Goal: Task Accomplishment & Management: Complete application form

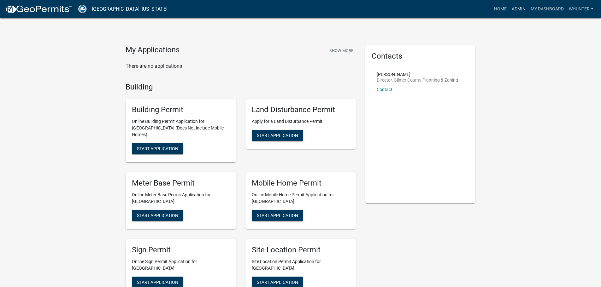
click at [520, 9] on link "Admin" at bounding box center [518, 9] width 19 height 12
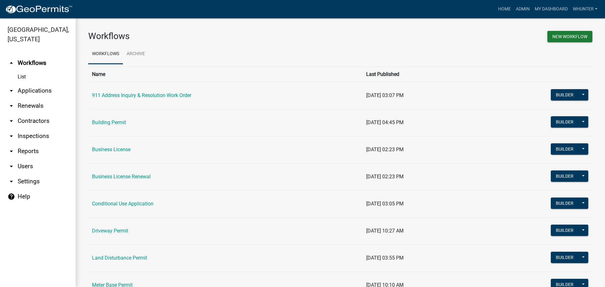
drag, startPoint x: 46, startPoint y: 96, endPoint x: 46, endPoint y: 101, distance: 5.4
click at [46, 96] on link "arrow_drop_down Applications" at bounding box center [38, 90] width 76 height 15
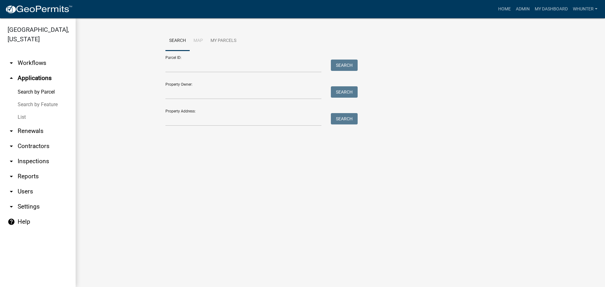
click at [25, 118] on link "List" at bounding box center [38, 117] width 76 height 13
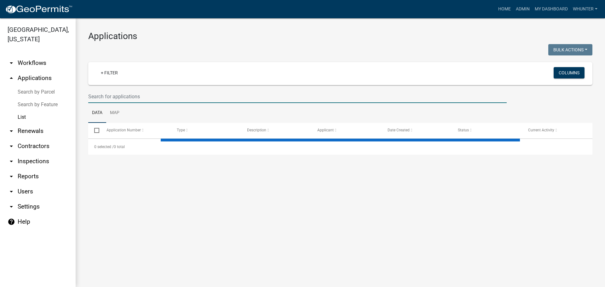
click at [118, 102] on input "text" at bounding box center [297, 96] width 419 height 13
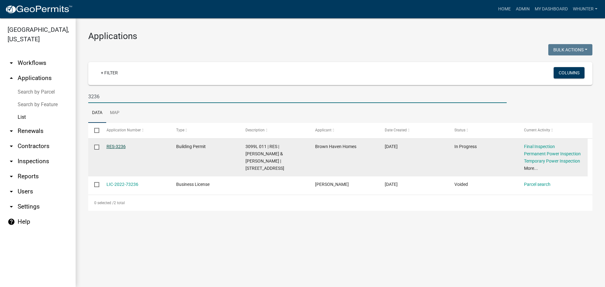
type input "3236"
click at [114, 146] on link "RES-3236" at bounding box center [116, 146] width 19 height 5
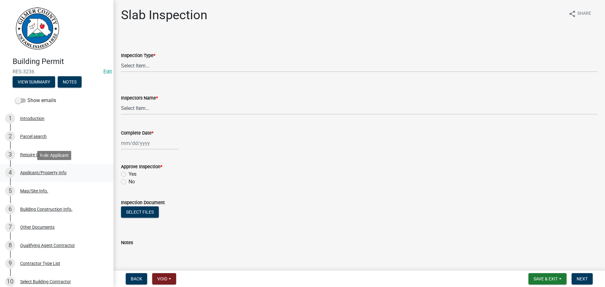
click at [39, 171] on div "Applicant/Property Info" at bounding box center [43, 173] width 46 height 4
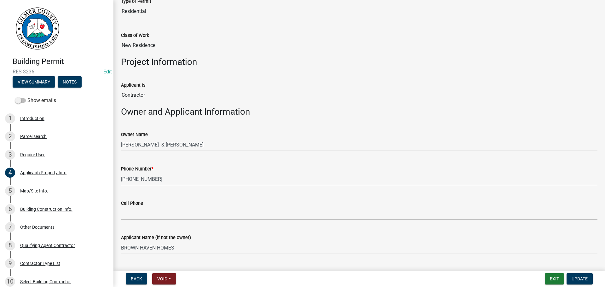
scroll to position [63, 0]
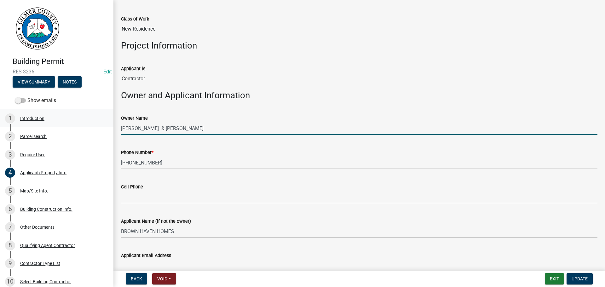
drag, startPoint x: 209, startPoint y: 128, endPoint x: 91, endPoint y: 122, distance: 117.7
click at [90, 121] on div "Building Permit RES-3236 Edit View Summary Notes Show emails 1 Introduction 2 P…" at bounding box center [302, 143] width 605 height 287
click at [555, 279] on button "Exit" at bounding box center [554, 278] width 19 height 11
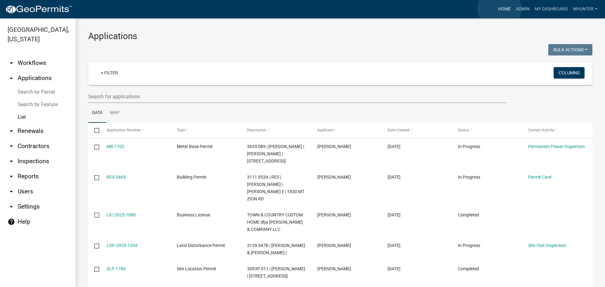
click at [500, 9] on link "Home" at bounding box center [505, 9] width 18 height 12
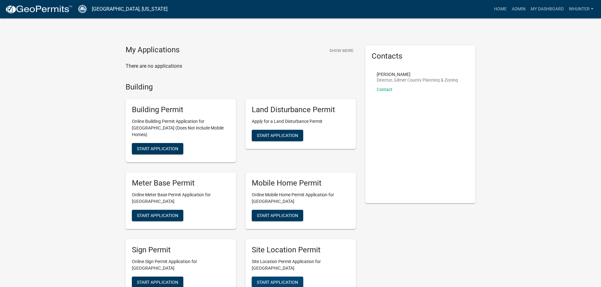
click at [291, 280] on span "Start Application" at bounding box center [277, 282] width 41 height 5
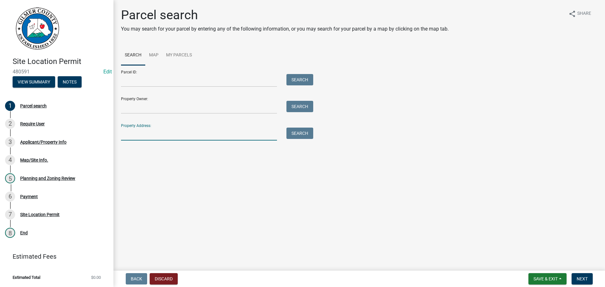
click at [149, 133] on input "Property Address:" at bounding box center [199, 134] width 156 height 13
click at [153, 83] on input "Parcel ID:" at bounding box center [199, 80] width 156 height 13
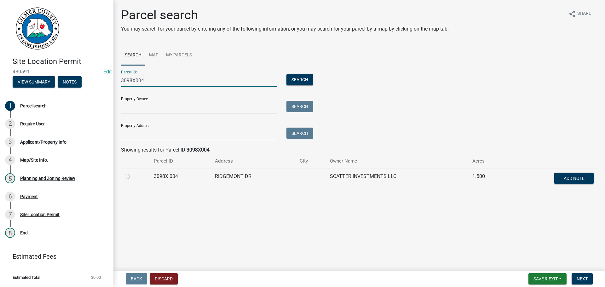
type input "3098X004"
click at [132, 173] on label at bounding box center [132, 173] width 0 height 0
click at [132, 177] on 004 "radio" at bounding box center [134, 175] width 4 height 4
radio 004 "true"
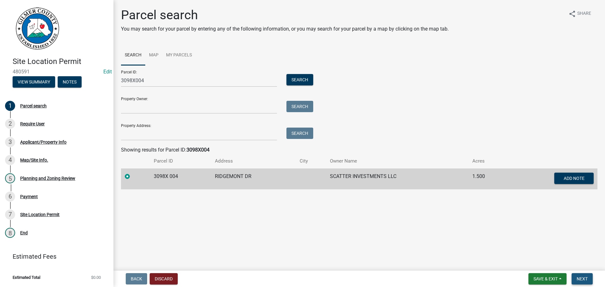
click at [585, 278] on span "Next" at bounding box center [582, 279] width 11 height 5
click at [580, 278] on span "Next" at bounding box center [582, 279] width 11 height 5
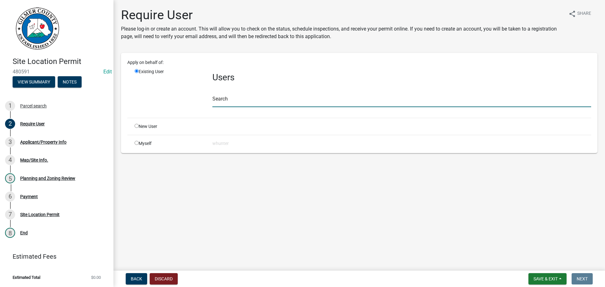
click at [242, 99] on input "text" at bounding box center [402, 100] width 379 height 13
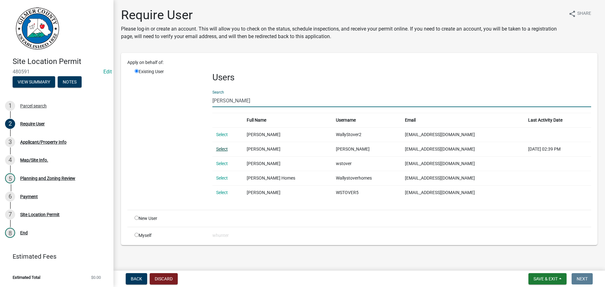
type input "[PERSON_NAME]"
click at [223, 148] on link "Select" at bounding box center [222, 149] width 12 height 5
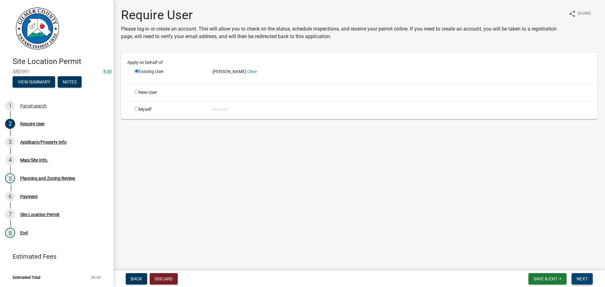
click at [583, 277] on span "Next" at bounding box center [582, 279] width 11 height 5
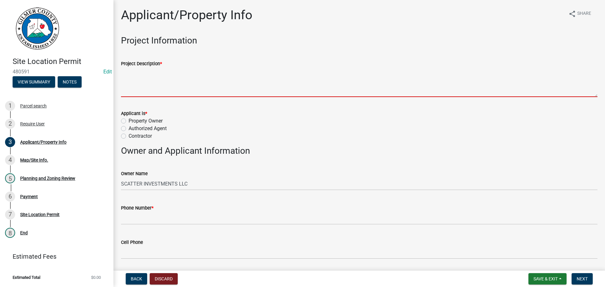
click at [171, 91] on textarea "Project Description *" at bounding box center [359, 82] width 477 height 30
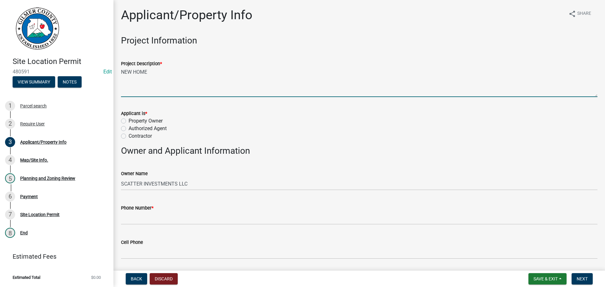
type textarea "NEW HOME"
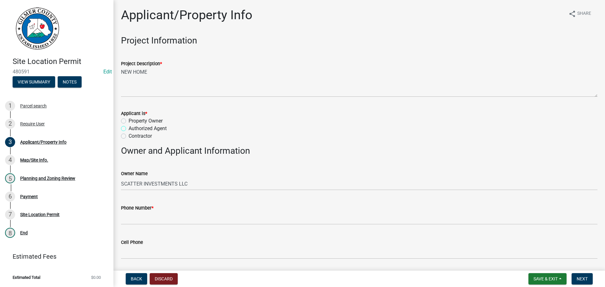
click at [129, 125] on input "Authorized Agent" at bounding box center [131, 127] width 4 height 4
radio input "true"
click at [129, 132] on input "Contractor" at bounding box center [131, 134] width 4 height 4
radio input "true"
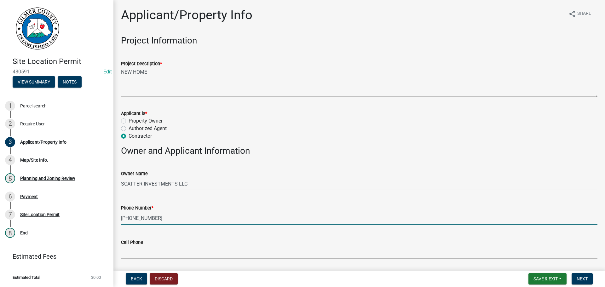
type input "[PHONE_NUMBER]"
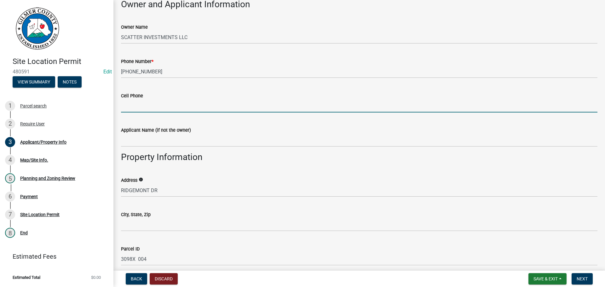
scroll to position [158, 0]
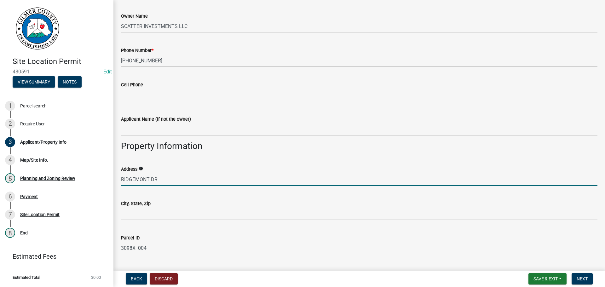
click at [121, 178] on input "RIDGEMONT DR" at bounding box center [359, 179] width 477 height 13
type input "[STREET_ADDRESS]"
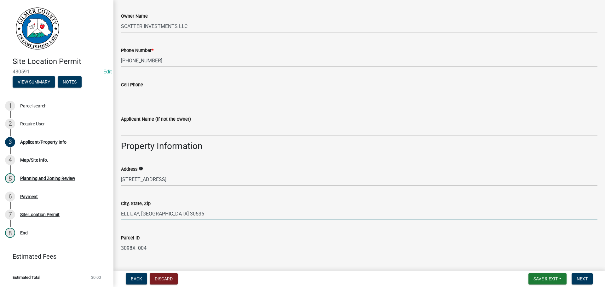
type input "ELLIJAY, [GEOGRAPHIC_DATA] 30536"
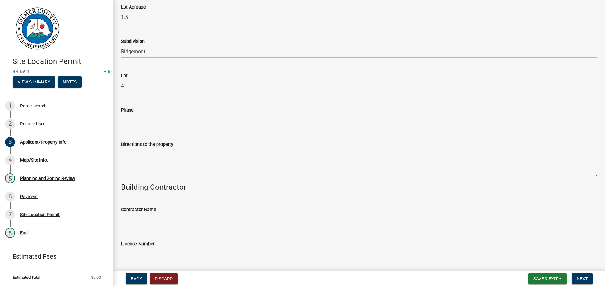
scroll to position [583, 0]
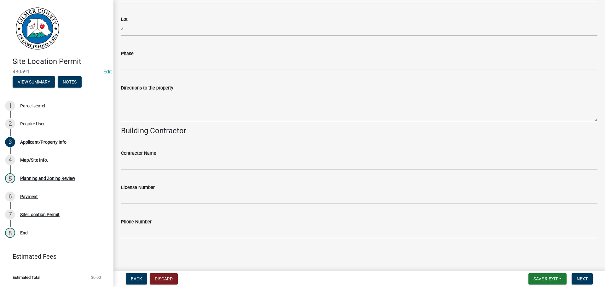
click at [185, 103] on textarea "Directions to the property" at bounding box center [359, 107] width 477 height 30
type textarea "52E, LT ON RIDGEMONT DR, PROPERTY ON RT"
click at [593, 275] on button "Next" at bounding box center [582, 278] width 21 height 11
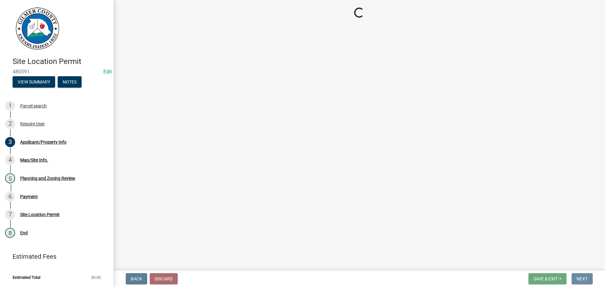
scroll to position [0, 0]
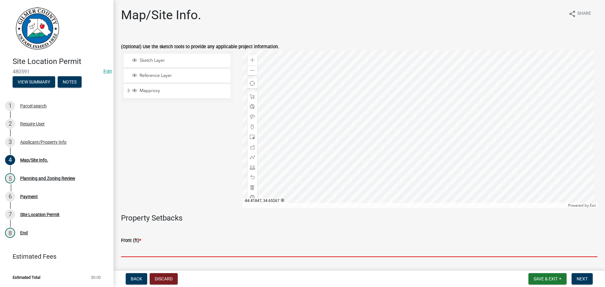
click at [172, 253] on input "text" at bounding box center [359, 250] width 477 height 13
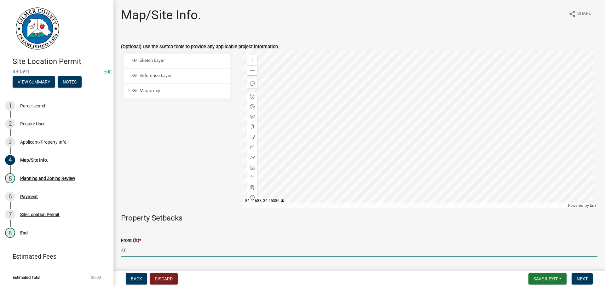
scroll to position [140, 0]
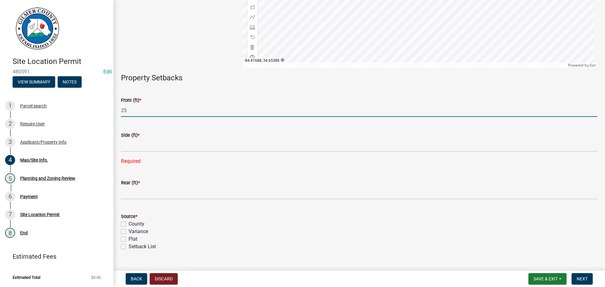
type input "25"
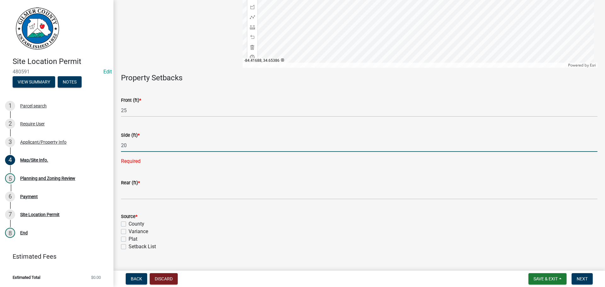
type input "20"
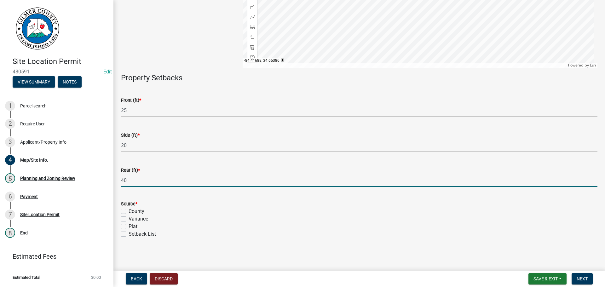
type input "40"
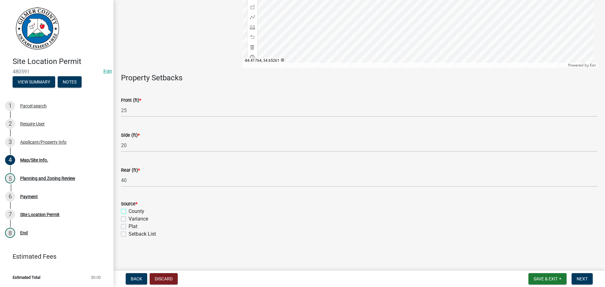
click at [129, 208] on input "County" at bounding box center [131, 210] width 4 height 4
checkbox input "true"
checkbox input "false"
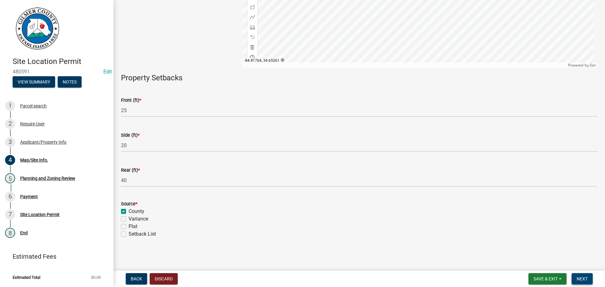
click at [583, 280] on span "Next" at bounding box center [582, 279] width 11 height 5
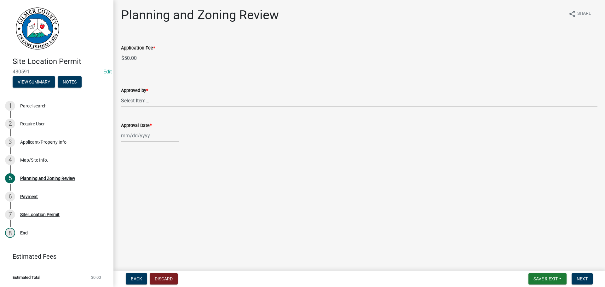
drag, startPoint x: 154, startPoint y: 97, endPoint x: 154, endPoint y: 102, distance: 4.7
click at [154, 97] on select "Select Item... [PERSON_NAME] [PERSON_NAME] [PERSON_NAME] [PERSON_NAME] [PERSON_…" at bounding box center [359, 100] width 477 height 13
click at [121, 94] on select "Select Item... [PERSON_NAME] [PERSON_NAME] [PERSON_NAME] [PERSON_NAME] [PERSON_…" at bounding box center [359, 100] width 477 height 13
select select "5ce200eb-feb1-496b-8127-7891293955f5"
click at [144, 138] on div at bounding box center [150, 135] width 58 height 13
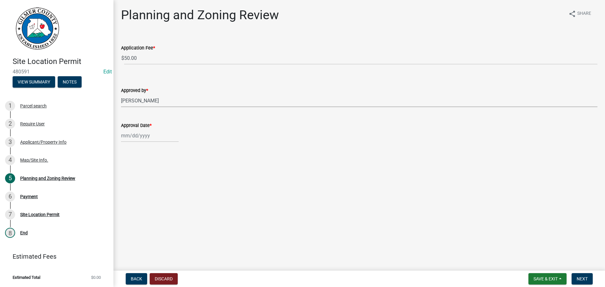
select select "9"
select select "2025"
click at [159, 189] on div "18" at bounding box center [158, 189] width 10 height 10
type input "[DATE]"
click at [584, 278] on span "Next" at bounding box center [582, 279] width 11 height 5
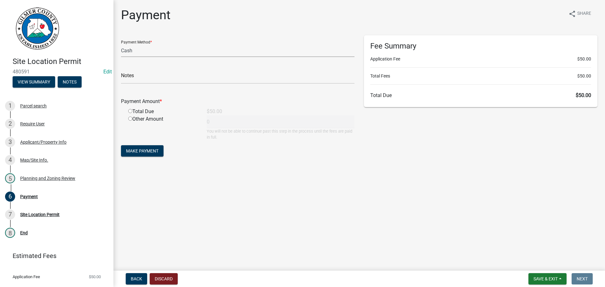
drag, startPoint x: 131, startPoint y: 50, endPoint x: 135, endPoint y: 55, distance: 6.1
click at [131, 50] on select "Credit Card POS Check Cash" at bounding box center [238, 50] width 234 height 13
select select "1: 0"
click at [121, 44] on select "Credit Card POS Check Cash" at bounding box center [238, 50] width 234 height 13
drag, startPoint x: 142, startPoint y: 82, endPoint x: 144, endPoint y: 88, distance: 6.8
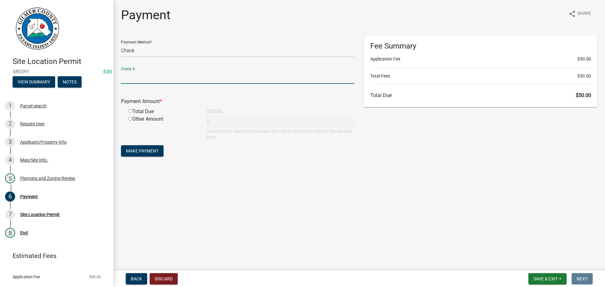
click at [142, 83] on input "text" at bounding box center [238, 77] width 234 height 13
type input "631"
click at [128, 109] on input "radio" at bounding box center [130, 111] width 4 height 4
radio input "true"
type input "50"
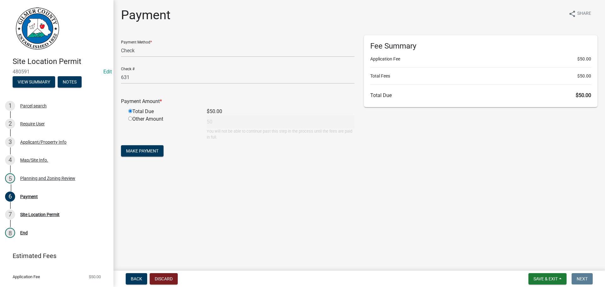
click at [147, 144] on form "Payment Method * Credit Card POS Check Cash Check # 631 Payment Amount * Total …" at bounding box center [238, 96] width 234 height 123
click at [147, 149] on span "Make Payment" at bounding box center [142, 151] width 32 height 5
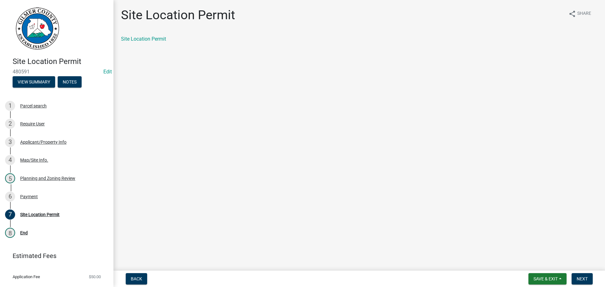
click at [149, 42] on div "Site Location Permit" at bounding box center [359, 39] width 477 height 8
click at [149, 38] on link "Site Location Permit" at bounding box center [143, 39] width 45 height 6
click at [586, 276] on button "Next" at bounding box center [582, 278] width 21 height 11
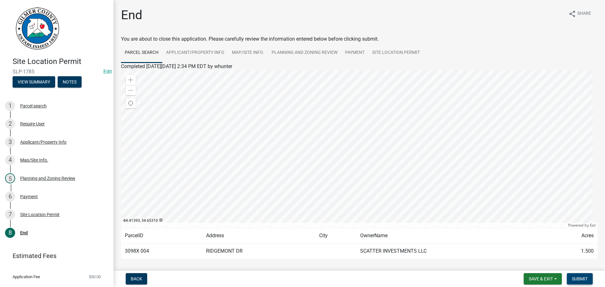
click at [582, 279] on span "Submit" at bounding box center [580, 279] width 16 height 5
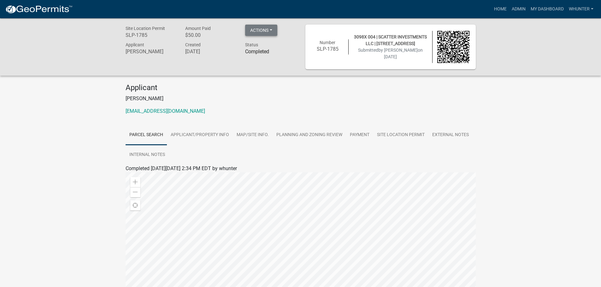
click at [265, 32] on button "Actions" at bounding box center [261, 30] width 32 height 11
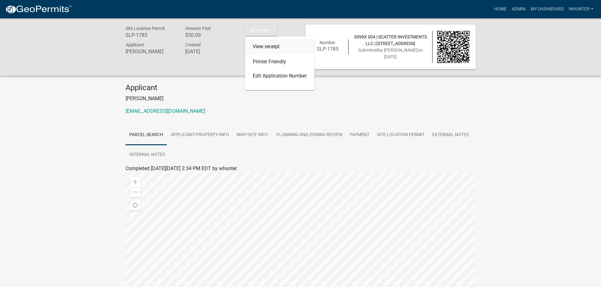
click at [283, 47] on link "View receipt" at bounding box center [279, 46] width 69 height 15
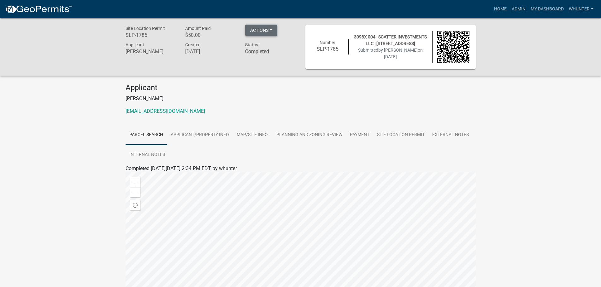
click at [269, 29] on button "Actions" at bounding box center [261, 30] width 32 height 11
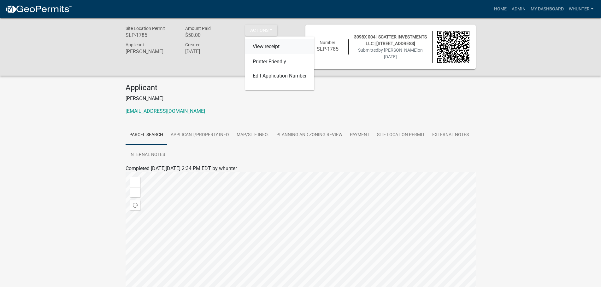
click at [266, 42] on link "View receipt" at bounding box center [279, 46] width 69 height 15
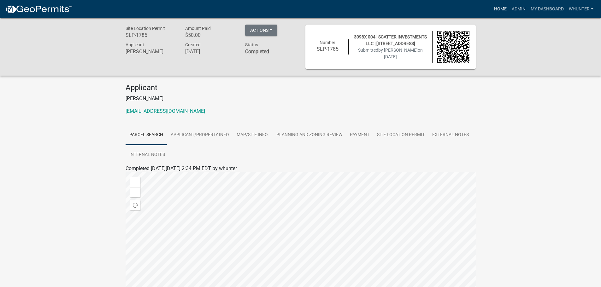
click at [500, 11] on link "Home" at bounding box center [500, 9] width 18 height 12
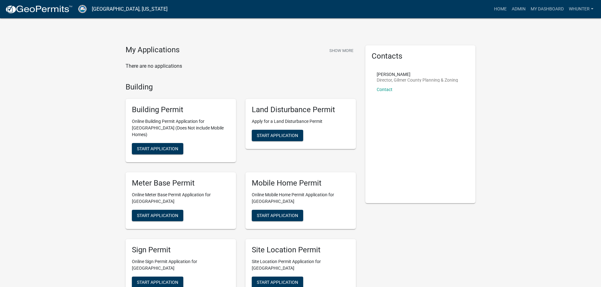
drag, startPoint x: 416, startPoint y: 46, endPoint x: 426, endPoint y: 46, distance: 10.4
drag, startPoint x: 426, startPoint y: 46, endPoint x: 522, endPoint y: 12, distance: 101.7
click at [522, 12] on link "Admin" at bounding box center [518, 9] width 19 height 12
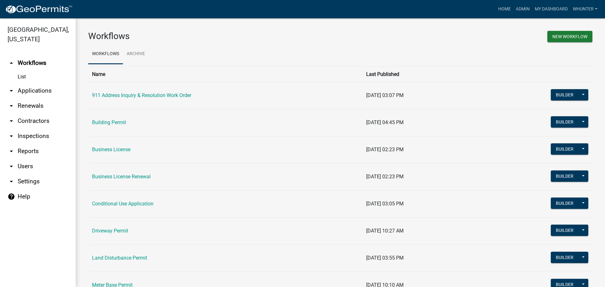
click at [52, 94] on link "arrow_drop_down Applications" at bounding box center [38, 90] width 76 height 15
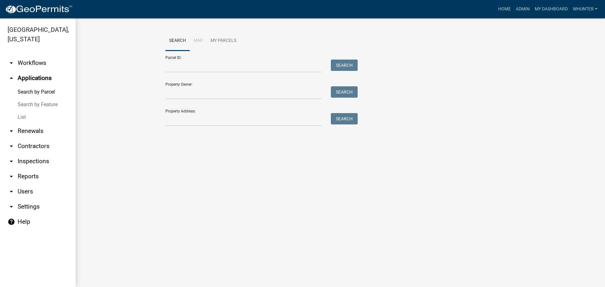
click at [44, 109] on link "Search by Feature" at bounding box center [38, 104] width 76 height 13
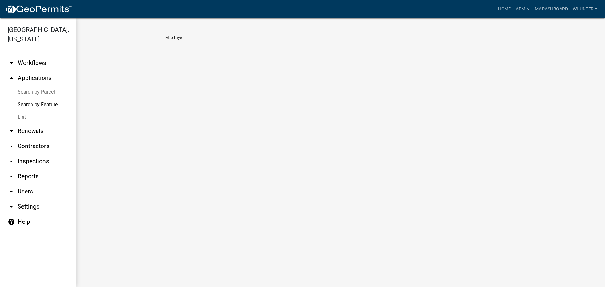
click at [42, 118] on link "List" at bounding box center [38, 117] width 76 height 13
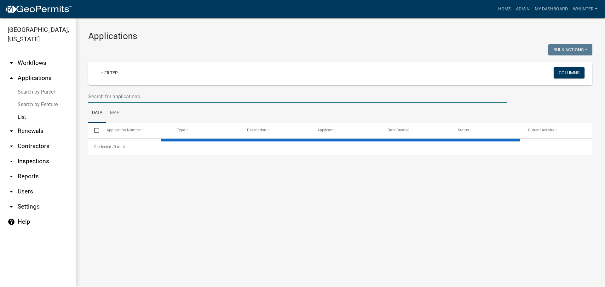
click at [156, 99] on input "text" at bounding box center [297, 96] width 419 height 13
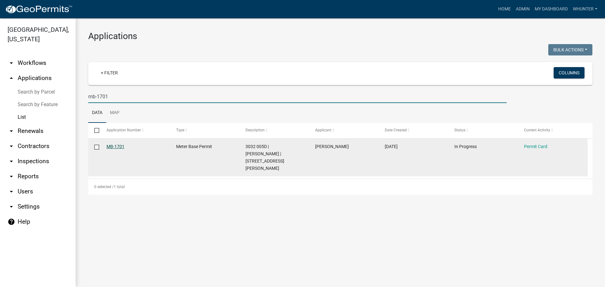
type input "mb-1701"
click at [120, 144] on link "MB-1701" at bounding box center [116, 146] width 18 height 5
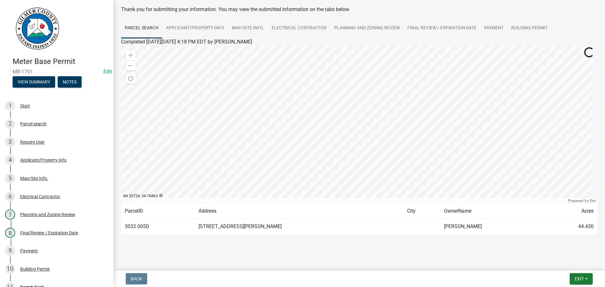
scroll to position [33, 0]
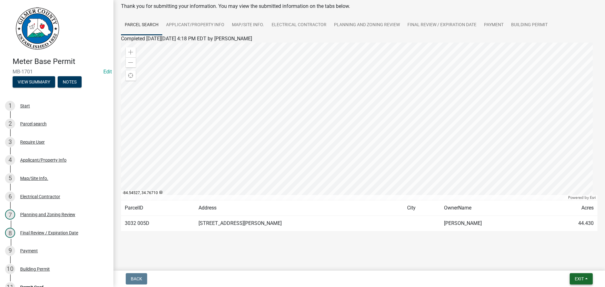
click at [573, 278] on button "Exit" at bounding box center [581, 278] width 23 height 11
click at [572, 265] on button "Save & Exit" at bounding box center [568, 262] width 50 height 15
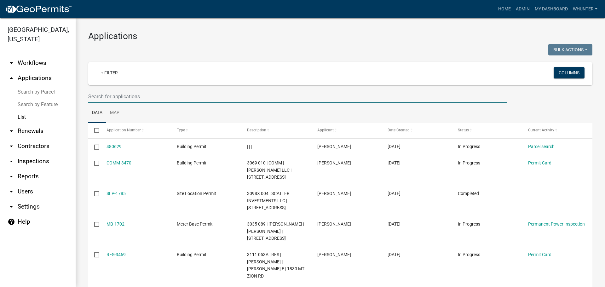
click at [143, 96] on input "text" at bounding box center [297, 96] width 419 height 13
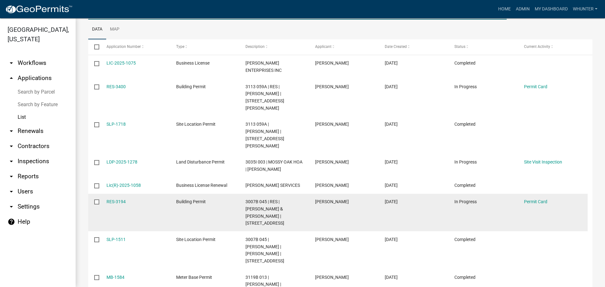
scroll to position [95, 0]
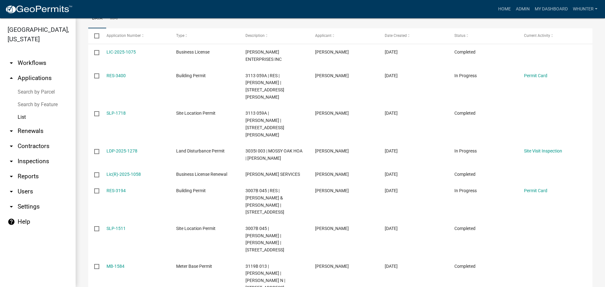
type input "[PERSON_NAME]"
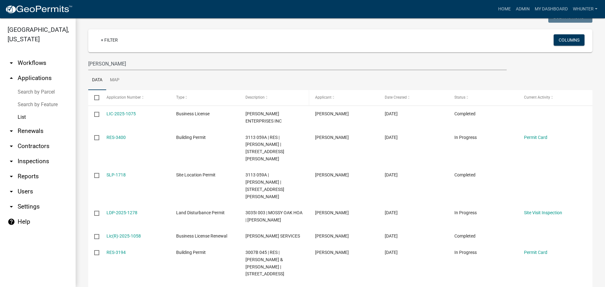
scroll to position [0, 0]
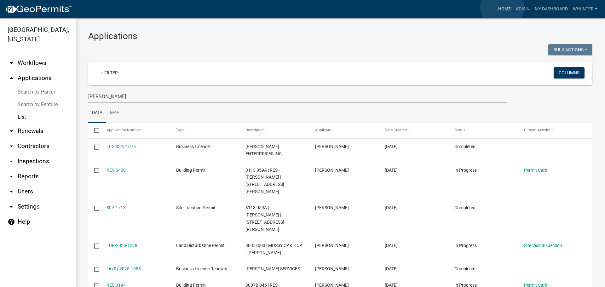
click at [503, 8] on link "Home" at bounding box center [505, 9] width 18 height 12
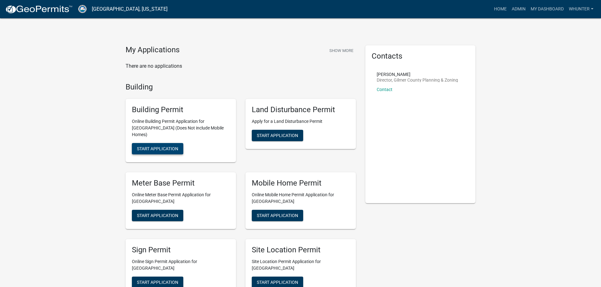
click at [161, 145] on button "Start Application" at bounding box center [157, 148] width 51 height 11
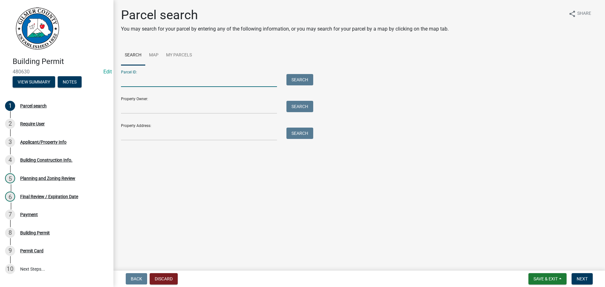
click at [195, 78] on input "Parcel ID:" at bounding box center [199, 80] width 156 height 13
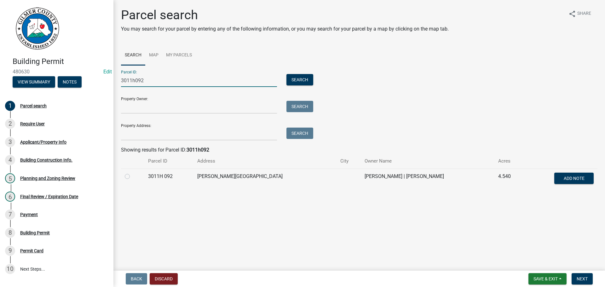
type input "3011h092"
click at [132, 173] on label at bounding box center [132, 173] width 0 height 0
click at [132, 175] on 092 "radio" at bounding box center [134, 175] width 4 height 4
radio 092 "true"
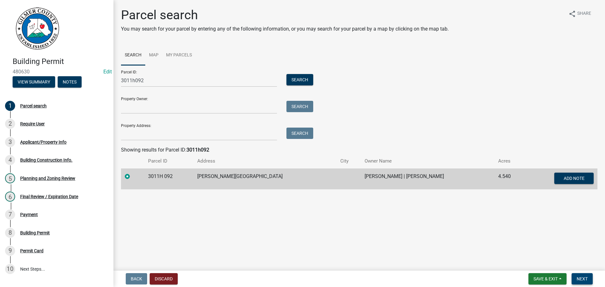
click at [572, 279] on button "Next" at bounding box center [582, 278] width 21 height 11
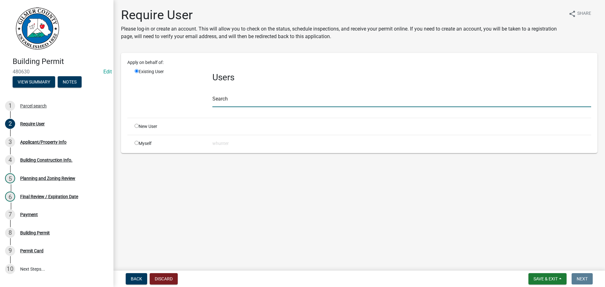
click at [295, 100] on input "text" at bounding box center [402, 100] width 379 height 13
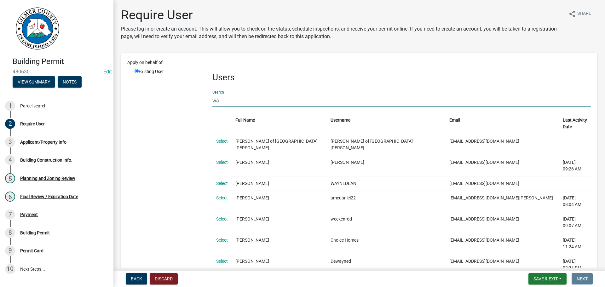
type input "w"
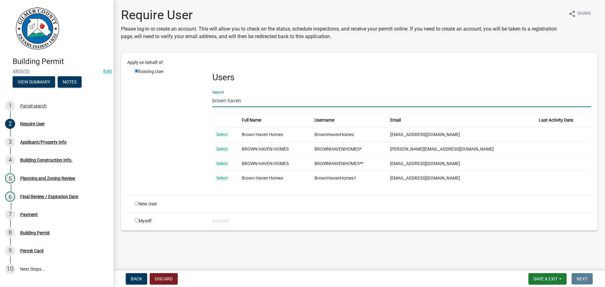
type input "brown haven"
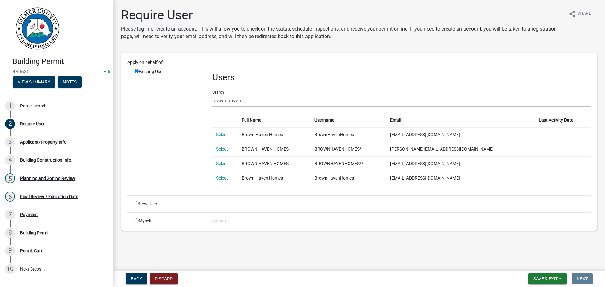
click at [138, 202] on input "radio" at bounding box center [137, 203] width 4 height 4
radio input "true"
radio input "false"
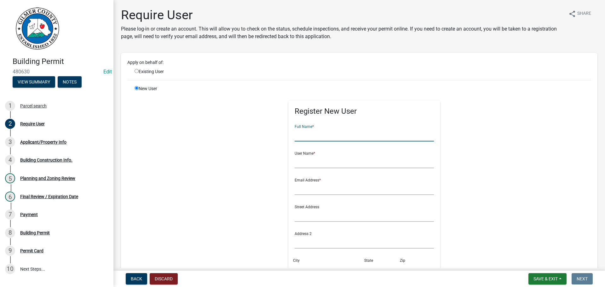
click at [318, 135] on input "text" at bounding box center [365, 135] width 140 height 13
type input "BROWN HAVEN HOMES"
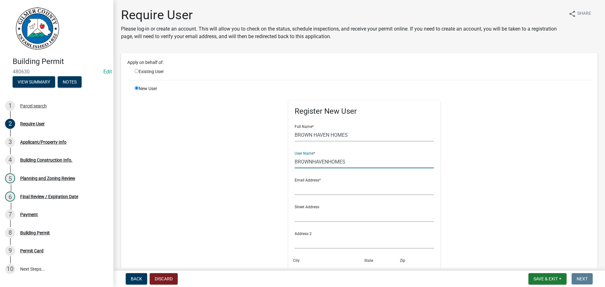
type input "BROWNHAVENHOMES"
type input "M"
type input "matt"
drag, startPoint x: 307, startPoint y: 191, endPoint x: 268, endPoint y: 186, distance: 39.0
click at [268, 187] on div "Register New User Full Name * BROWN HAVEN HOMES User Name * BROWNHAVENHOMES Ema…" at bounding box center [364, 227] width 323 height 284
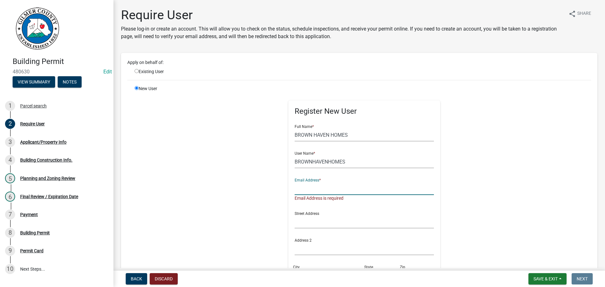
paste input "[PERSON_NAME] <[EMAIL_ADDRESS][DOMAIN_NAME]>"
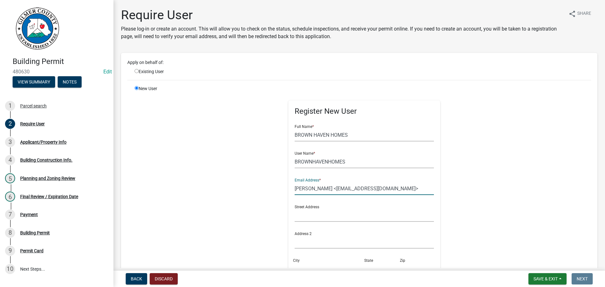
click at [329, 188] on input "[PERSON_NAME] <[EMAIL_ADDRESS][DOMAIN_NAME]>" at bounding box center [365, 188] width 140 height 13
type input "[EMAIL_ADDRESS][DOMAIN_NAME]"
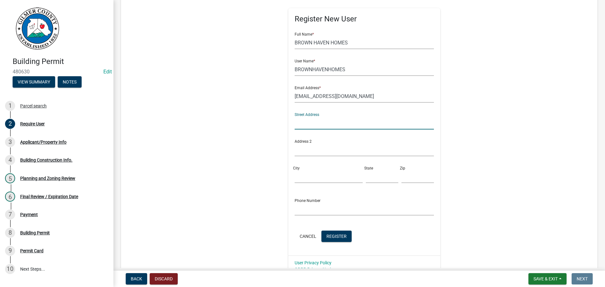
scroll to position [95, 0]
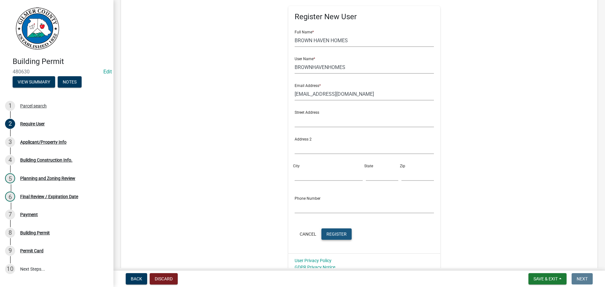
click at [337, 234] on span "Register" at bounding box center [337, 233] width 20 height 5
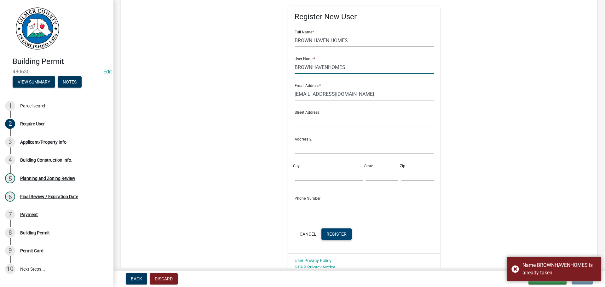
click at [361, 65] on input "BROWNHAVENHOMES" at bounding box center [365, 67] width 140 height 13
type input "BROWNHAVENHOMES***"
click at [338, 244] on div "Register New User Full Name * BROWN HAVEN HOMES User Name * BROWNHAVENHOMES*** …" at bounding box center [365, 130] width 152 height 248
click at [336, 234] on span "Register" at bounding box center [337, 233] width 20 height 5
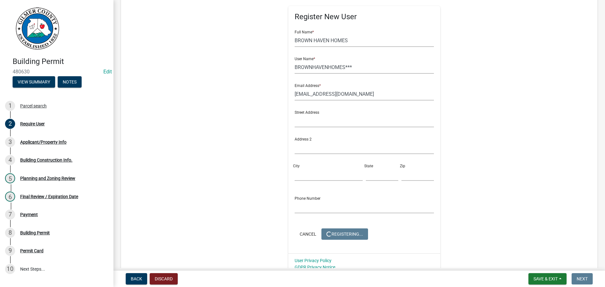
scroll to position [0, 0]
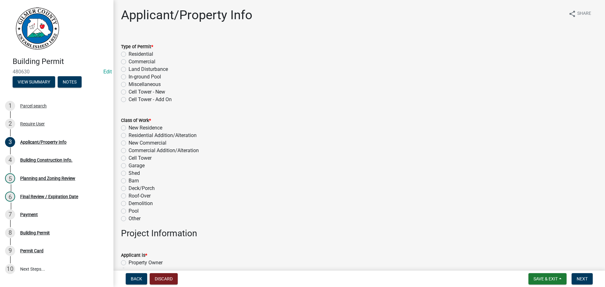
click at [144, 55] on label "Residential" at bounding box center [141, 54] width 25 height 8
click at [133, 55] on input "Residential" at bounding box center [131, 52] width 4 height 4
radio input "true"
click at [141, 128] on label "New Residence" at bounding box center [146, 128] width 34 height 8
click at [133, 128] on input "New Residence" at bounding box center [131, 126] width 4 height 4
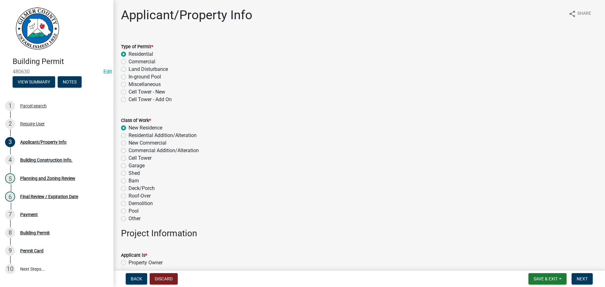
radio input "true"
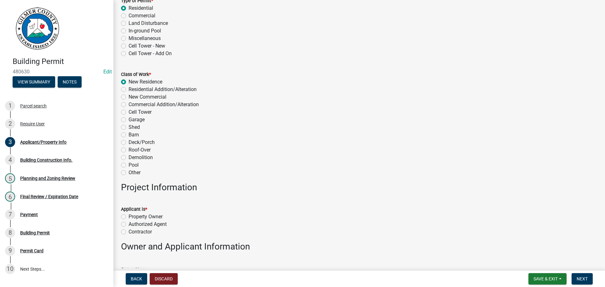
scroll to position [95, 0]
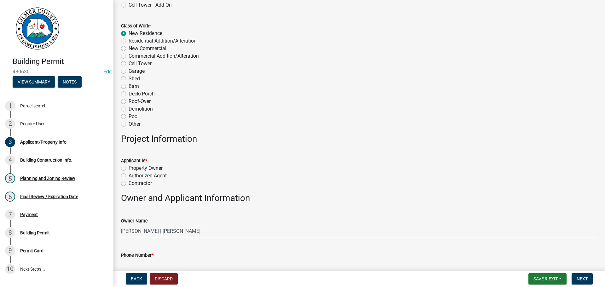
click at [132, 183] on label "Contractor" at bounding box center [140, 184] width 23 height 8
click at [132, 183] on input "Contractor" at bounding box center [131, 182] width 4 height 4
radio input "true"
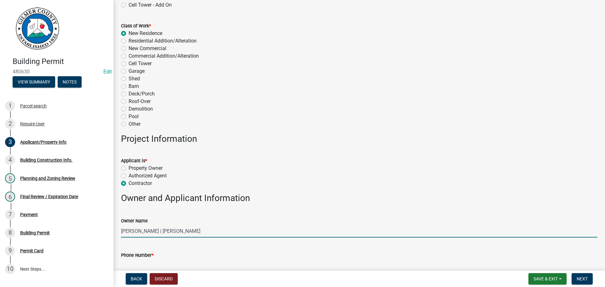
click at [139, 231] on input "[PERSON_NAME] | [PERSON_NAME]" at bounding box center [359, 231] width 477 height 13
type input "[PERSON_NAME] AND [PERSON_NAME]"
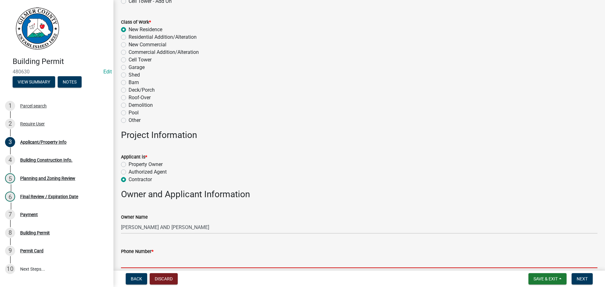
type input "7"
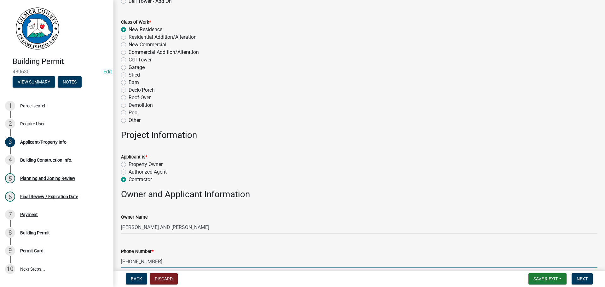
type input "[PHONE_NUMBER]"
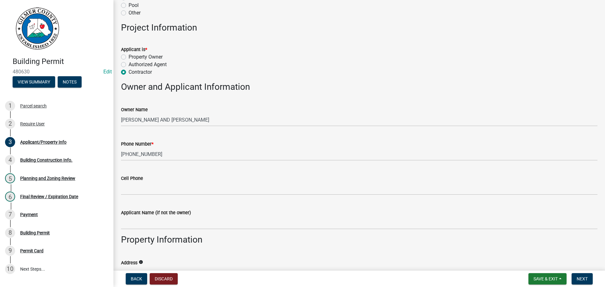
scroll to position [197, 0]
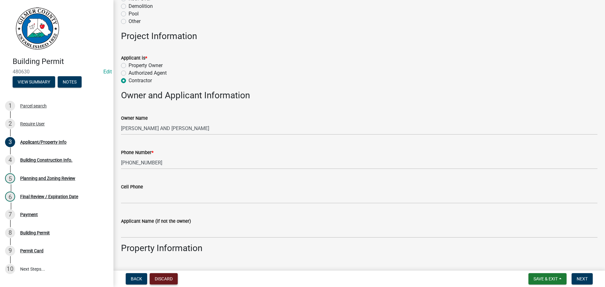
click at [167, 278] on button "Discard" at bounding box center [164, 278] width 28 height 11
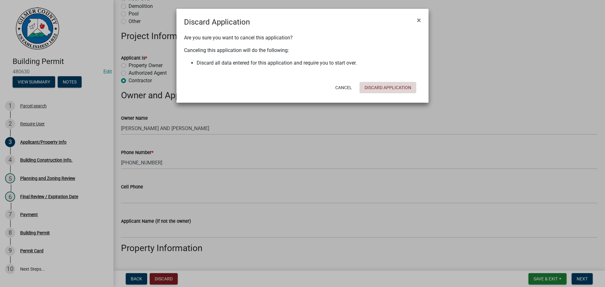
drag, startPoint x: 393, startPoint y: 87, endPoint x: 386, endPoint y: 104, distance: 18.1
click at [392, 87] on button "Discard Application" at bounding box center [388, 87] width 57 height 11
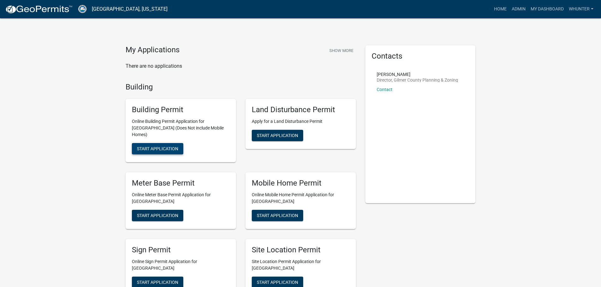
click at [163, 146] on span "Start Application" at bounding box center [157, 148] width 41 height 5
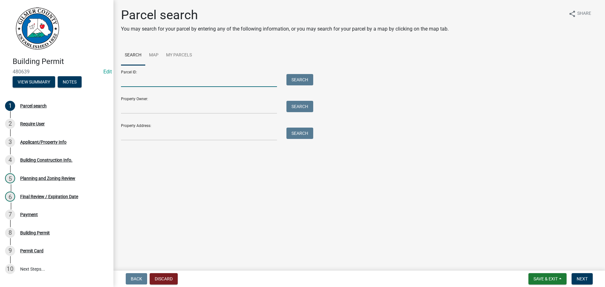
click at [178, 81] on input "Parcel ID:" at bounding box center [199, 80] width 156 height 13
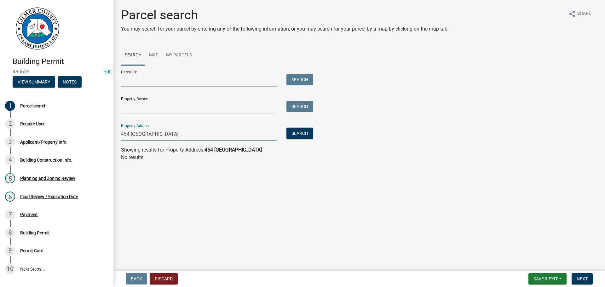
type input "454 [GEOGRAPHIC_DATA]"
drag, startPoint x: 198, startPoint y: 125, endPoint x: 43, endPoint y: 123, distance: 154.8
click at [48, 127] on div "Building Permit 480639 Edit View Summary Notes 1 Parcel search 2 Require User 3…" at bounding box center [302, 143] width 605 height 287
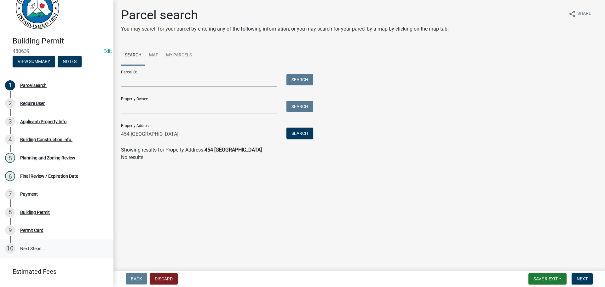
scroll to position [32, 0]
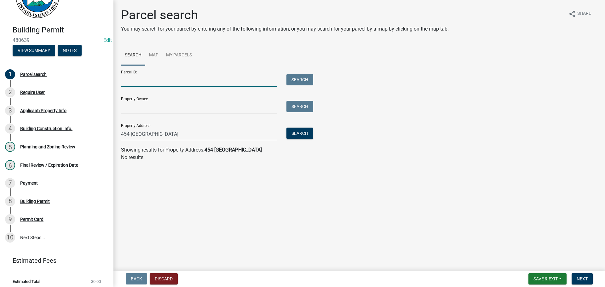
click at [152, 80] on input "Parcel ID:" at bounding box center [199, 80] width 156 height 13
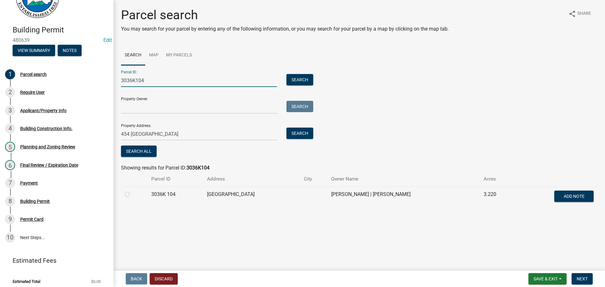
type input "3036K104"
click at [131, 195] on div at bounding box center [134, 195] width 19 height 8
click at [132, 191] on label at bounding box center [132, 191] width 0 height 0
click at [132, 195] on 104 "radio" at bounding box center [134, 193] width 4 height 4
radio 104 "true"
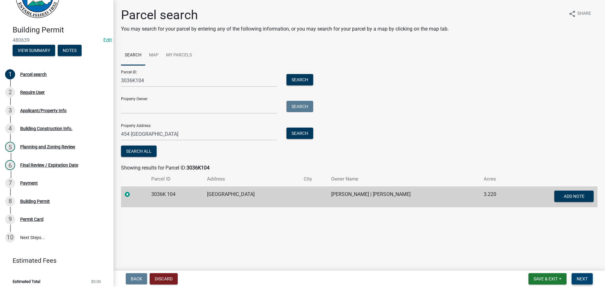
click at [573, 275] on button "Next" at bounding box center [582, 278] width 21 height 11
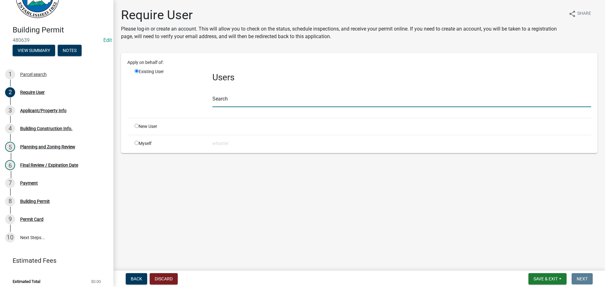
click at [241, 101] on input "text" at bounding box center [402, 100] width 379 height 13
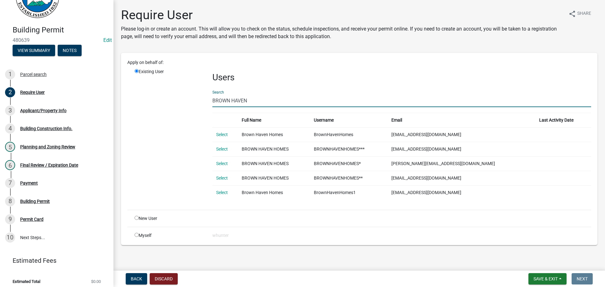
type input "BROWN HAVEN"
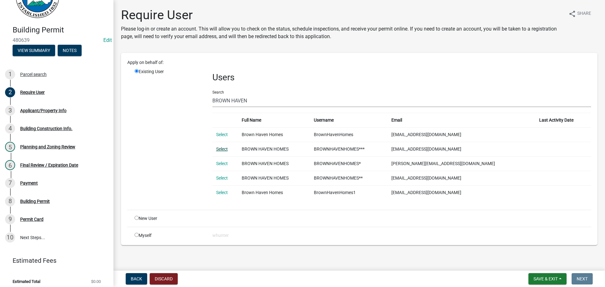
click at [223, 149] on link "Select" at bounding box center [222, 149] width 12 height 5
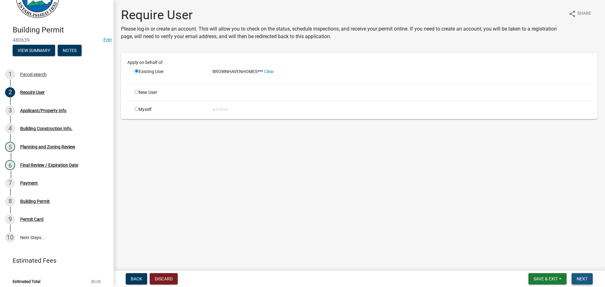
click at [585, 275] on button "Next" at bounding box center [582, 278] width 21 height 11
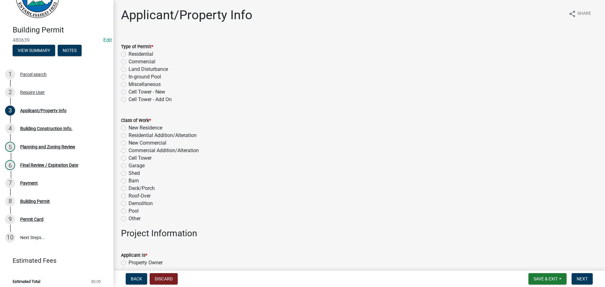
click at [140, 46] on label "Type of Permit *" at bounding box center [137, 47] width 32 height 4
click at [140, 52] on label "Residential" at bounding box center [141, 54] width 25 height 8
click at [133, 52] on input "Residential" at bounding box center [131, 52] width 4 height 4
radio input "true"
click at [153, 126] on label "New Residence" at bounding box center [146, 128] width 34 height 8
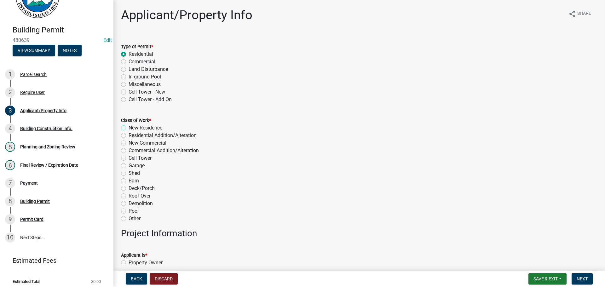
click at [133, 126] on input "New Residence" at bounding box center [131, 126] width 4 height 4
radio input "true"
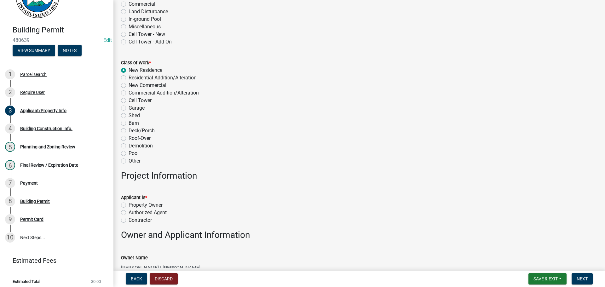
scroll to position [126, 0]
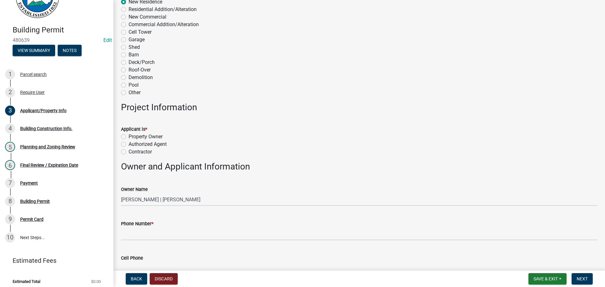
click at [149, 150] on label "Contractor" at bounding box center [140, 152] width 23 height 8
click at [133, 150] on input "Contractor" at bounding box center [131, 150] width 4 height 4
radio input "true"
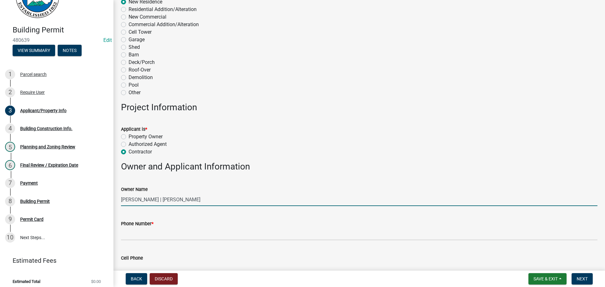
drag, startPoint x: 131, startPoint y: 199, endPoint x: 195, endPoint y: 205, distance: 64.3
click at [131, 199] on input "[PERSON_NAME] | [PERSON_NAME]" at bounding box center [359, 199] width 477 height 13
type input "[PERSON_NAME] AND [PERSON_NAME]"
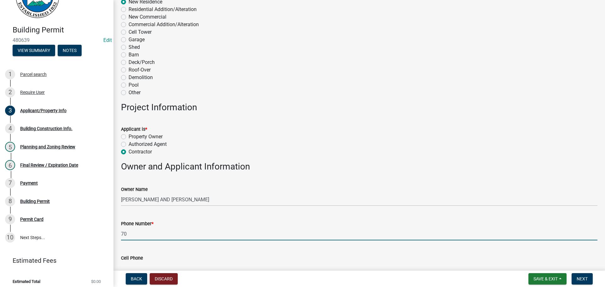
type input "7"
type input "[PHONE_NUMBER]"
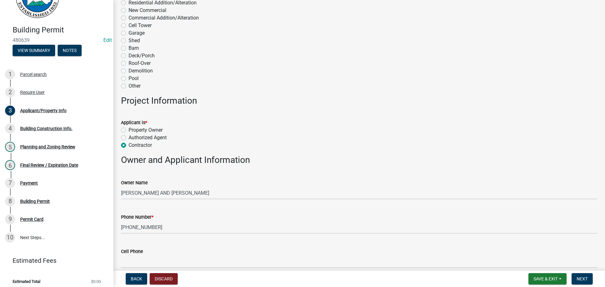
scroll to position [295, 0]
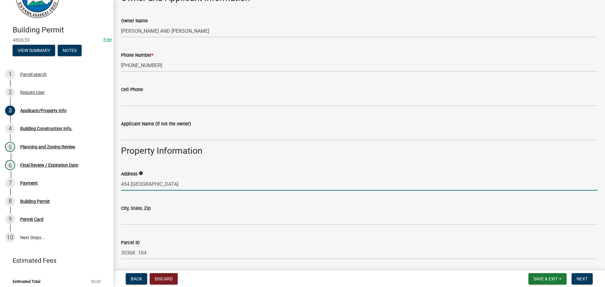
type input "454 [GEOGRAPHIC_DATA]"
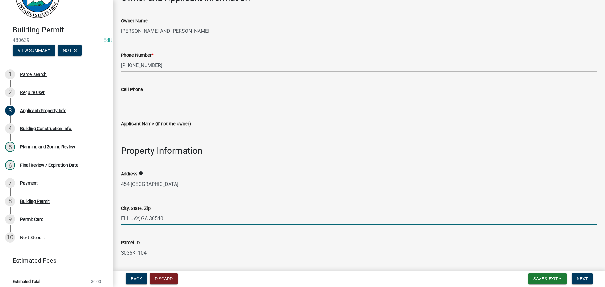
type input "ELLIJAY, GA 30540"
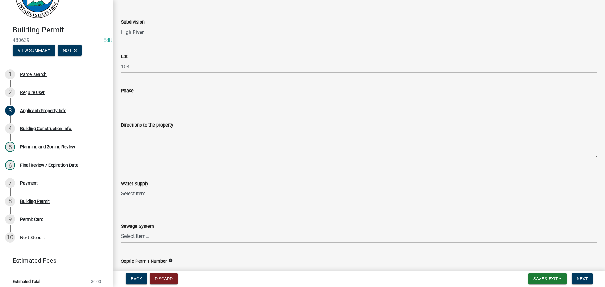
scroll to position [768, 0]
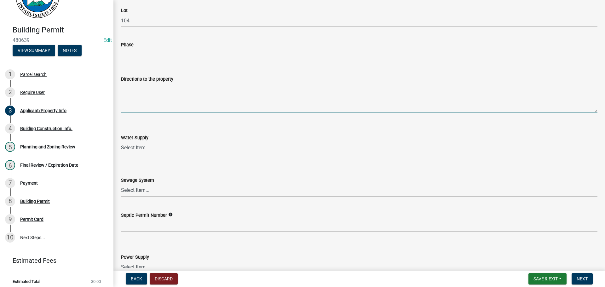
click at [134, 101] on textarea "Directions to the property" at bounding box center [359, 98] width 477 height 30
type textarea "U"
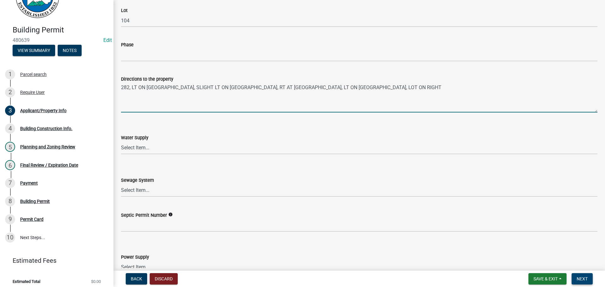
type textarea "282, LT ON [GEOGRAPHIC_DATA], SLIGHT LT ON [GEOGRAPHIC_DATA], RT AT [GEOGRAPHIC…"
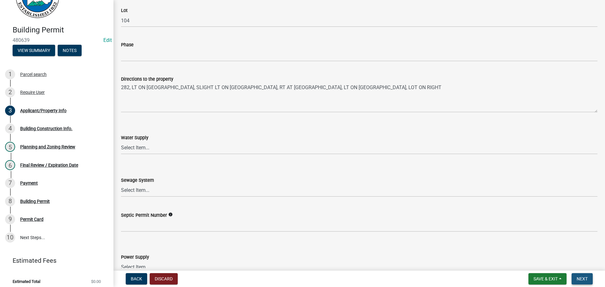
click at [588, 279] on span "Next" at bounding box center [582, 279] width 11 height 5
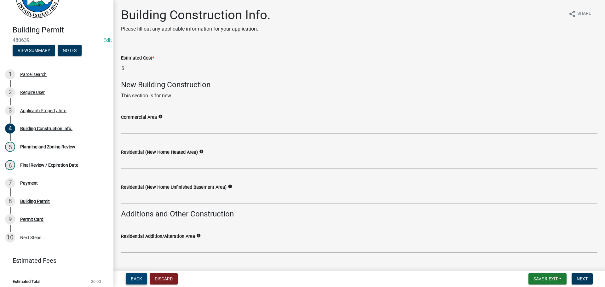
click at [137, 280] on span "Back" at bounding box center [136, 279] width 11 height 5
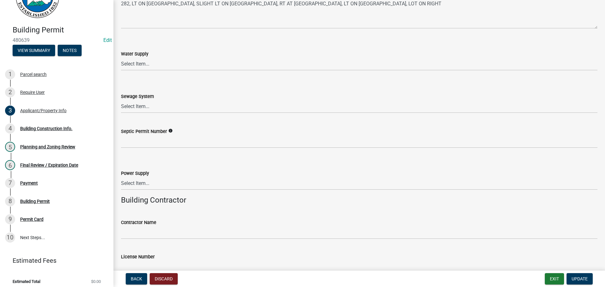
scroll to position [851, 0]
click at [143, 66] on select "Select Item... Well Community Public Spring" at bounding box center [359, 64] width 477 height 13
click at [121, 58] on select "Select Item... Well Community Public Spring" at bounding box center [359, 64] width 477 height 13
select select "6d3c22a4-bb85-4608-b1e4-8a8b34b9a216"
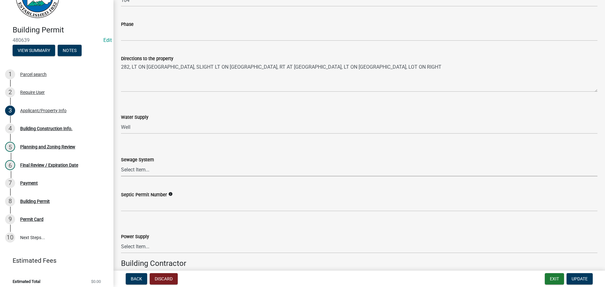
click at [132, 173] on select "Select Item... Septic Community Public" at bounding box center [359, 170] width 477 height 13
click at [121, 164] on select "Select Item... Septic Community Public" at bounding box center [359, 170] width 477 height 13
select select "92a37e23-3b7d-408e-b3c7-0afbe39b0942"
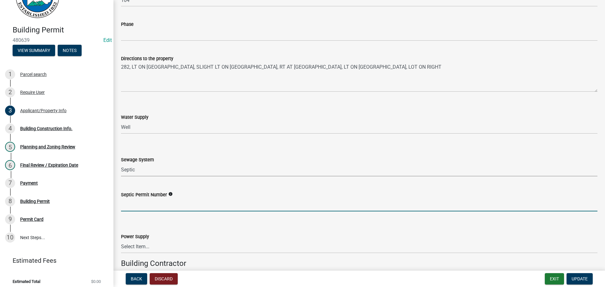
click at [155, 207] on input "Septic Permit Number" at bounding box center [359, 205] width 477 height 13
type input "061-05883"
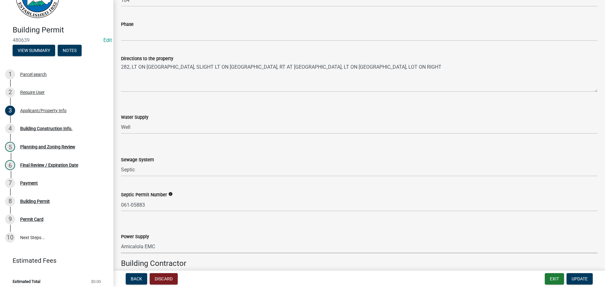
select select "c9feaa94-b03b-4165-97cf-90fdf63947c5"
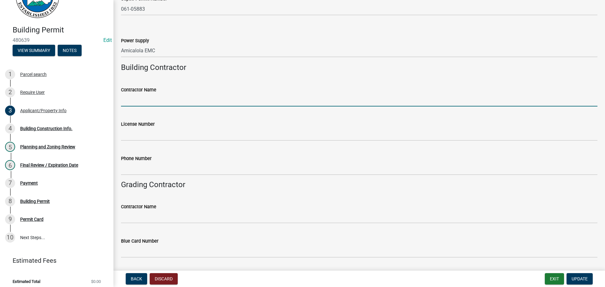
scroll to position [1038, 0]
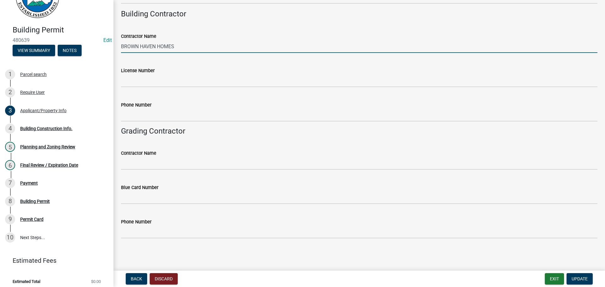
type input "BROWN HAVEN HOMES"
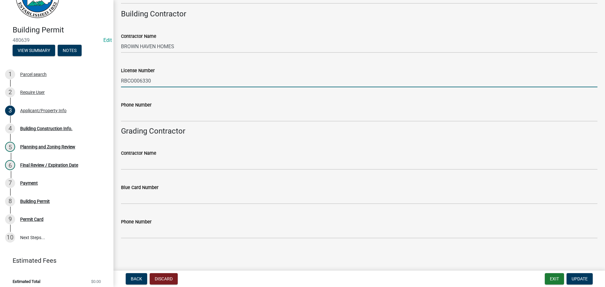
type input "RBCO006330"
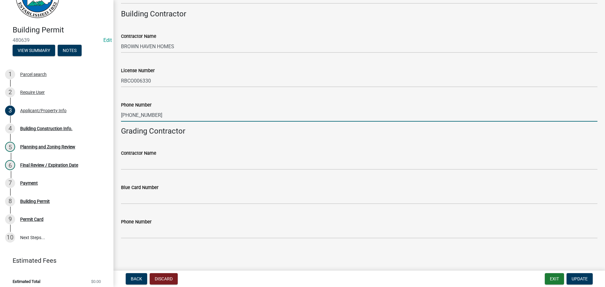
type input "[PHONE_NUMBER]"
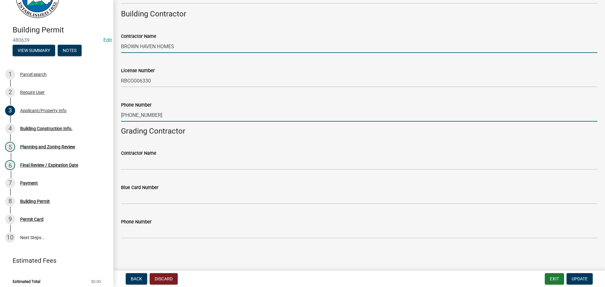
click at [190, 48] on input "BROWN HAVEN HOMES" at bounding box center [359, 46] width 477 height 13
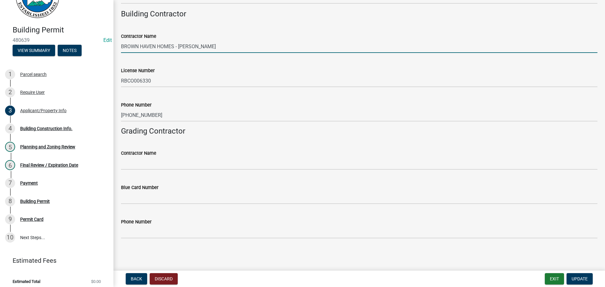
type input "BROWN HAVEN HOMES - [PERSON_NAME]"
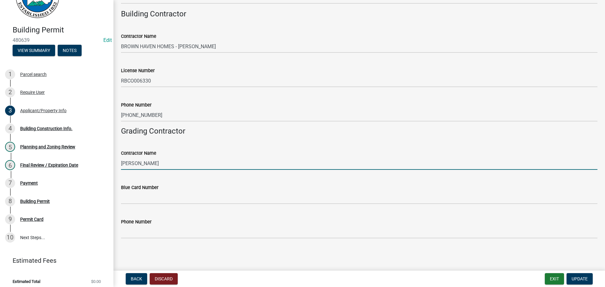
type input "[PERSON_NAME]"
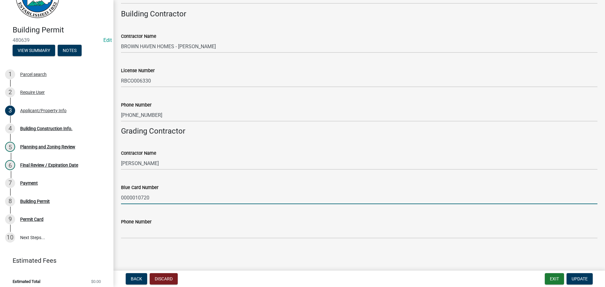
type input "0000010720"
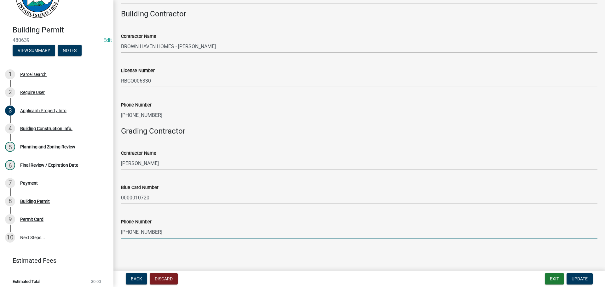
type input "[PHONE_NUMBER]"
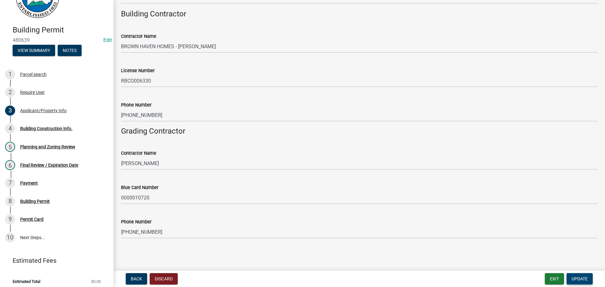
click at [588, 282] on button "Update" at bounding box center [580, 278] width 26 height 11
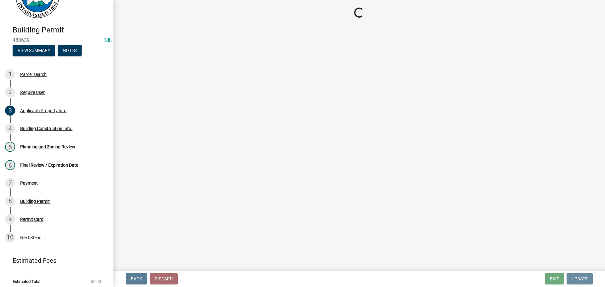
scroll to position [0, 0]
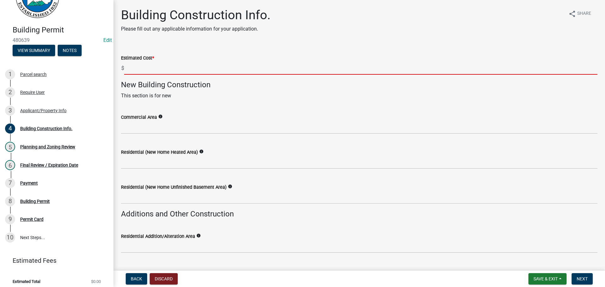
click at [194, 69] on input "text" at bounding box center [361, 68] width 474 height 13
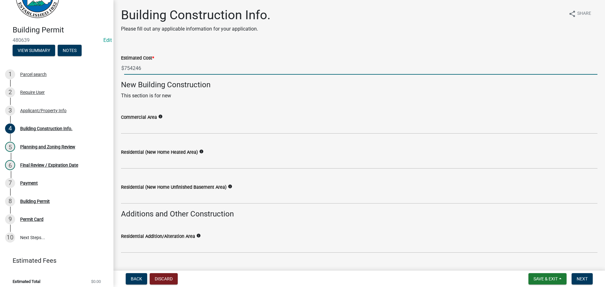
type input "754246"
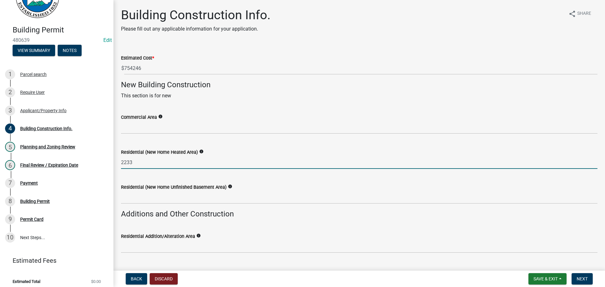
type input "2233"
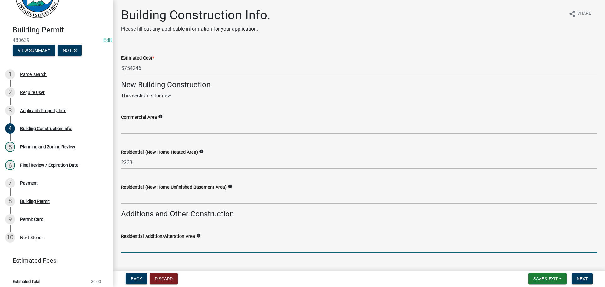
scroll to position [148, 0]
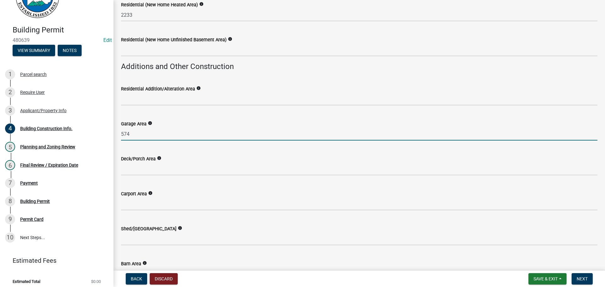
type input "574"
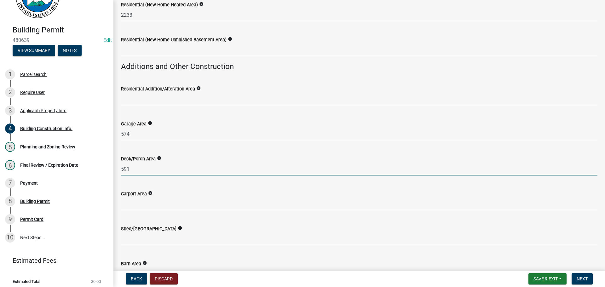
type input "591"
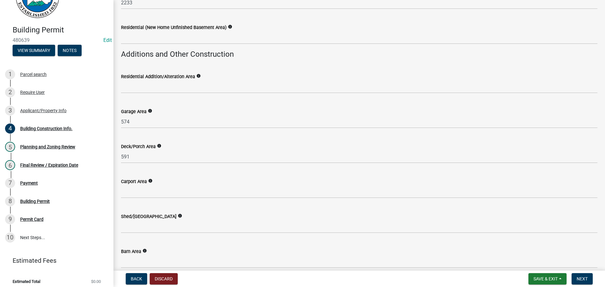
scroll to position [295, 0]
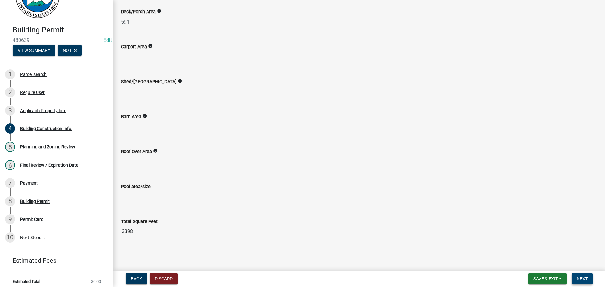
click at [586, 277] on span "Next" at bounding box center [582, 279] width 11 height 5
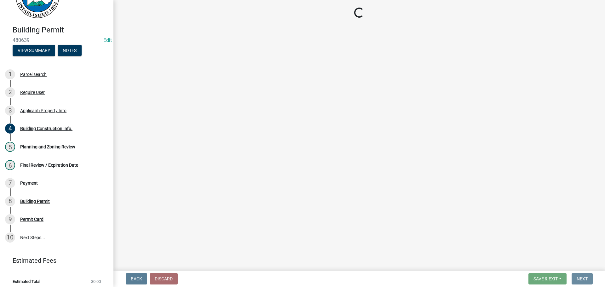
scroll to position [0, 0]
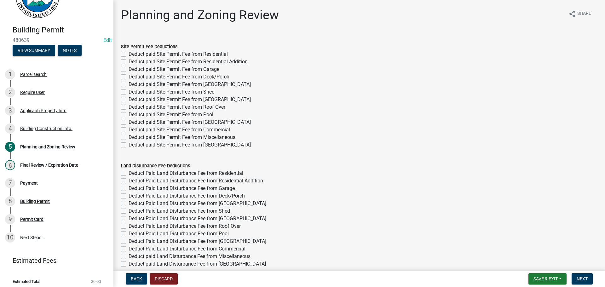
click at [183, 53] on label "Deduct paid Site Permit Fee from Residential" at bounding box center [178, 54] width 99 height 8
click at [133, 53] on input "Deduct paid Site Permit Fee from Residential" at bounding box center [131, 52] width 4 height 4
checkbox input "true"
checkbox input "false"
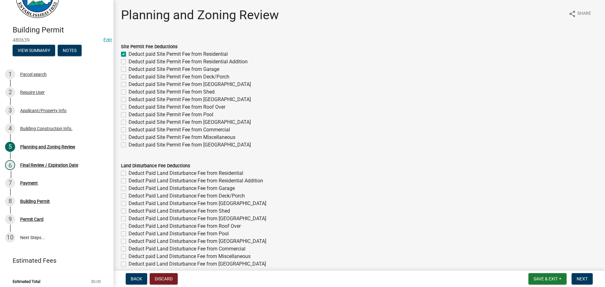
checkbox input "false"
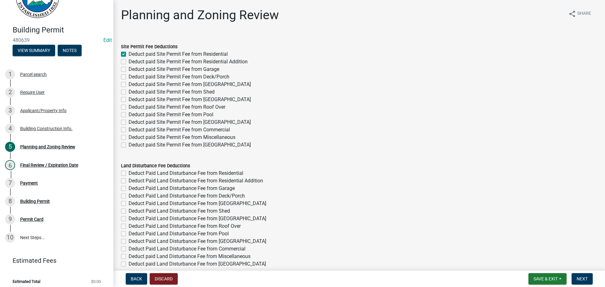
checkbox input "false"
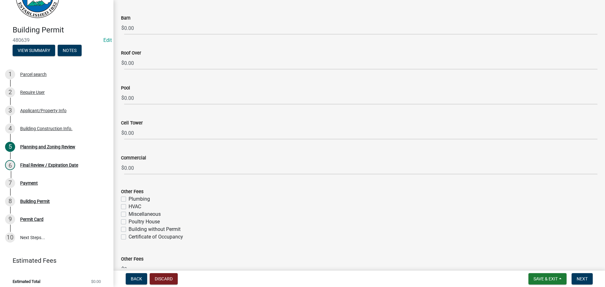
scroll to position [1029, 0]
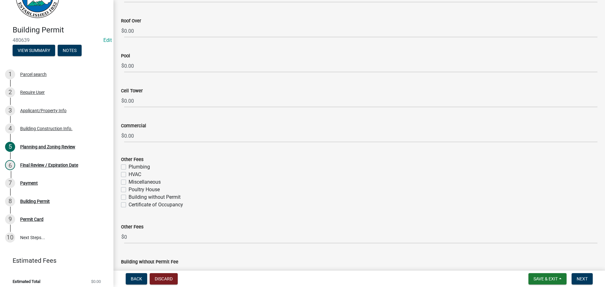
click at [172, 205] on label "Certificate of Occupancy" at bounding box center [156, 205] width 55 height 8
click at [133, 205] on input "Certificate of Occupancy" at bounding box center [131, 203] width 4 height 4
checkbox input "true"
checkbox input "false"
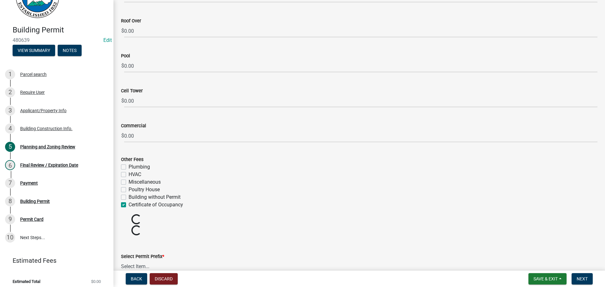
checkbox input "false"
checkbox input "true"
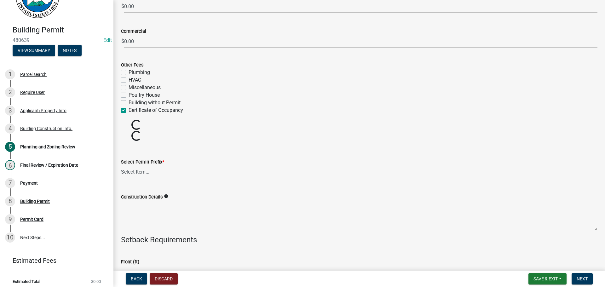
scroll to position [1187, 0]
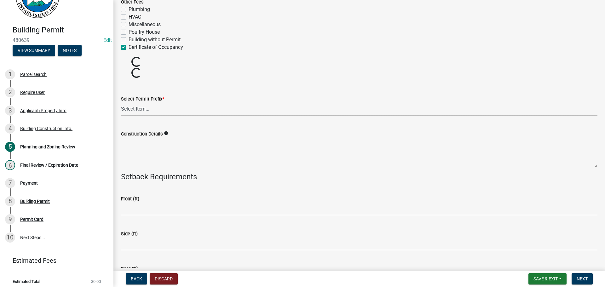
click at [158, 113] on select "Select Item... RES COMM MB LAND POOL MISC CELL TOWER - NEW CELL TOWER - ADD ON" at bounding box center [359, 109] width 477 height 13
click at [121, 103] on select "Select Item... RES COMM MB LAND POOL MISC CELL TOWER - NEW CELL TOWER - ADD ON" at bounding box center [359, 109] width 477 height 13
select select "b5c39336-92b9-49ce-a0a5-4e9e9babf743"
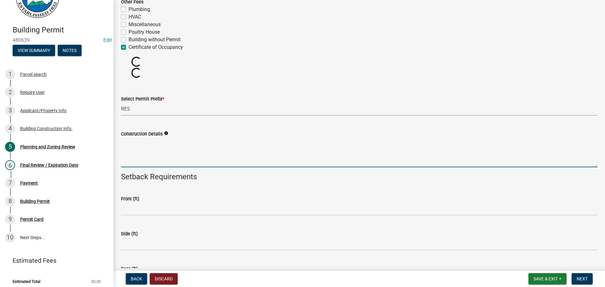
click at [150, 160] on textarea "Construction Details" at bounding box center [359, 153] width 477 height 30
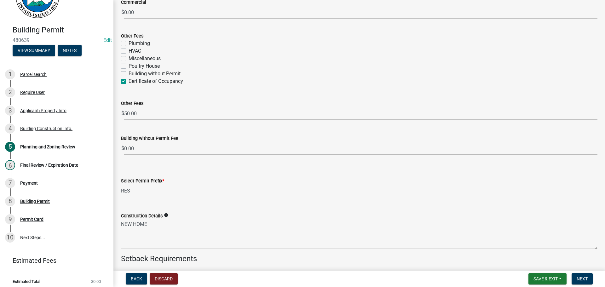
scroll to position [1218, 0]
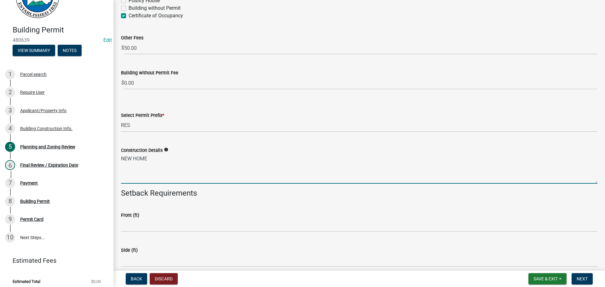
click at [187, 158] on textarea "NEW HOME" at bounding box center [359, 169] width 477 height 30
type textarea "NEW HOME GATE CODE - #7748"
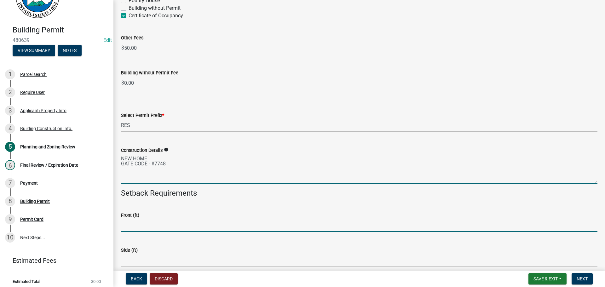
drag, startPoint x: 176, startPoint y: 221, endPoint x: 485, endPoint y: 81, distance: 339.1
click at [177, 221] on input "text" at bounding box center [359, 225] width 477 height 13
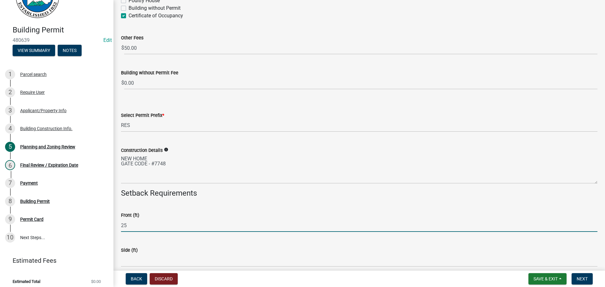
type input "25"
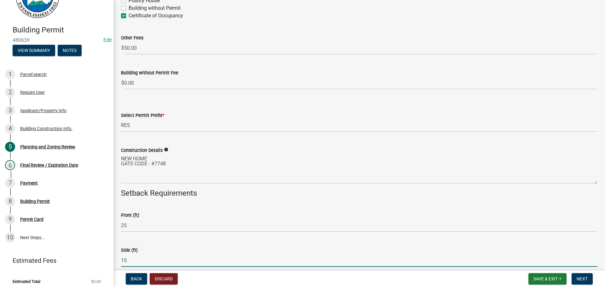
type input "15"
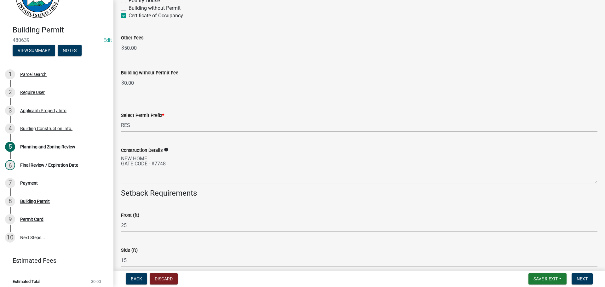
scroll to position [1328, 0]
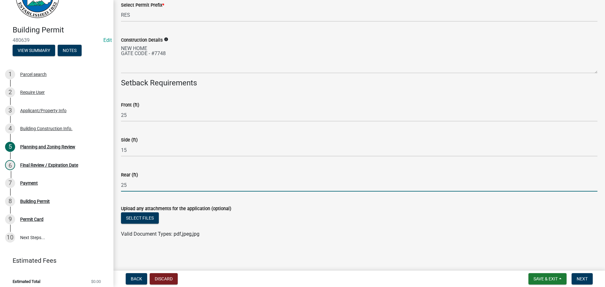
type input "25"
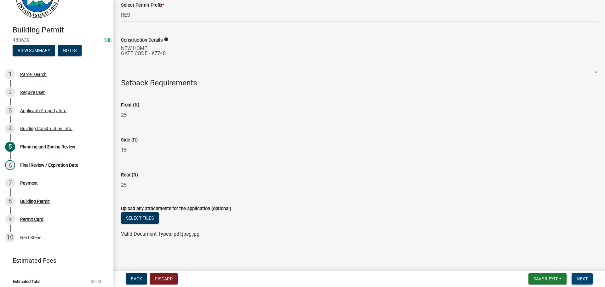
click at [581, 282] on span "Next" at bounding box center [582, 279] width 11 height 5
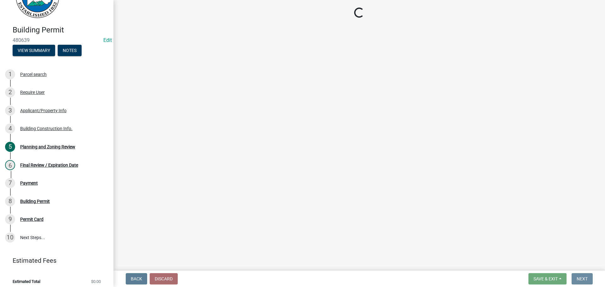
scroll to position [0, 0]
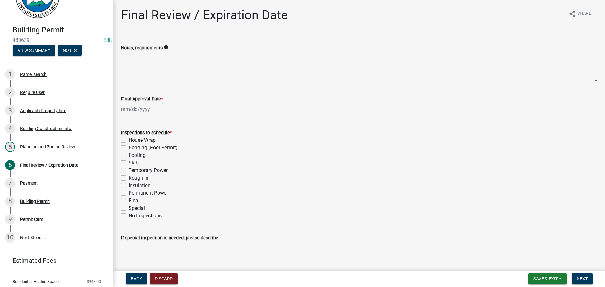
click at [137, 153] on label "Footing" at bounding box center [137, 156] width 17 height 8
click at [133, 153] on input "Footing" at bounding box center [131, 154] width 4 height 4
checkbox input "true"
checkbox input "false"
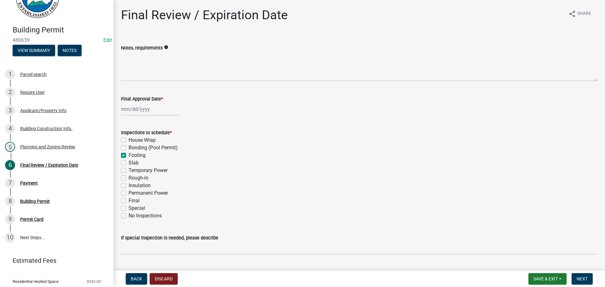
checkbox input "true"
checkbox input "false"
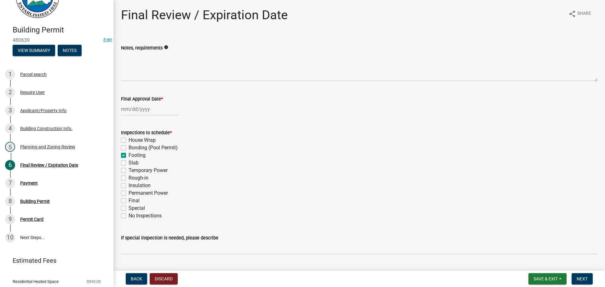
checkbox input "false"
click at [131, 163] on label "Slab" at bounding box center [134, 163] width 10 height 8
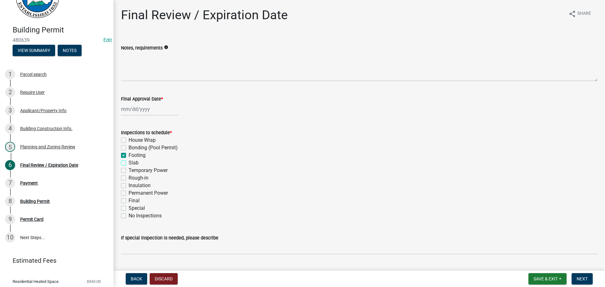
click at [131, 163] on input "Slab" at bounding box center [131, 161] width 4 height 4
checkbox input "true"
checkbox input "false"
checkbox input "true"
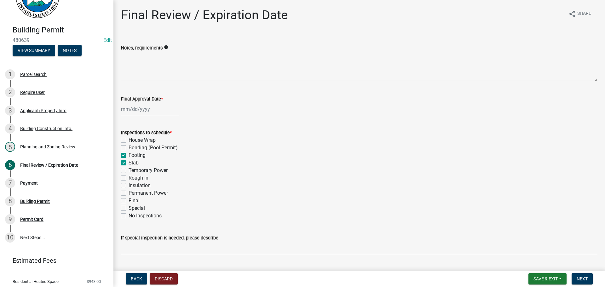
checkbox input "true"
checkbox input "false"
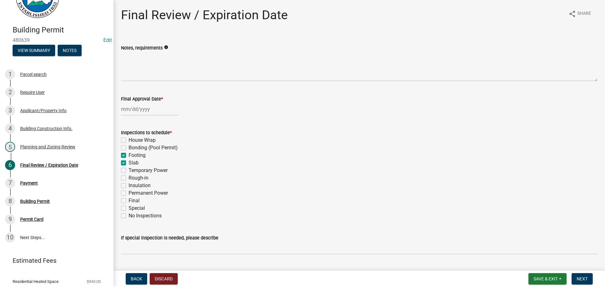
checkbox input "false"
click at [133, 155] on label "Footing" at bounding box center [137, 156] width 17 height 8
click at [133, 155] on input "Footing" at bounding box center [131, 154] width 4 height 4
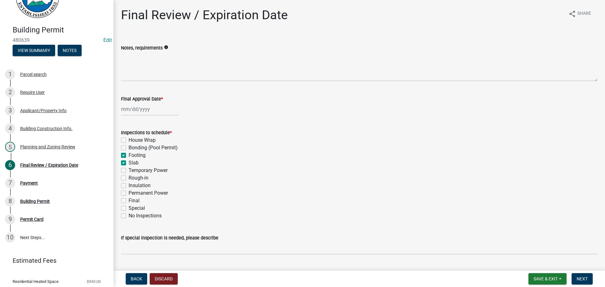
checkbox input "false"
checkbox input "true"
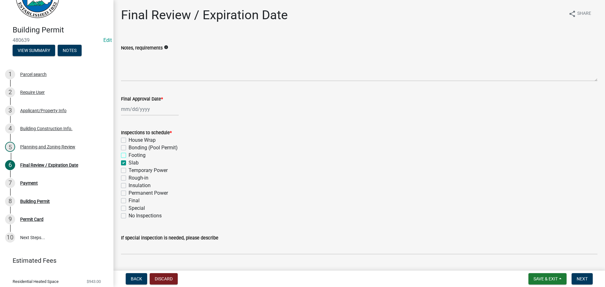
checkbox input "false"
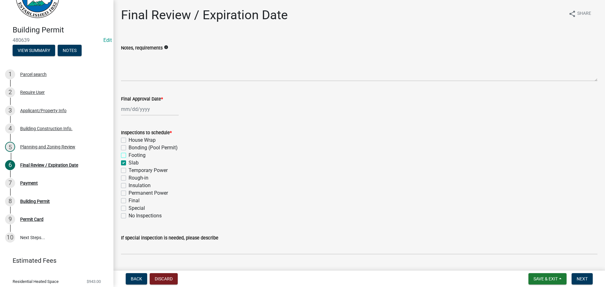
checkbox input "false"
click at [135, 172] on label "Temporary Power" at bounding box center [148, 171] width 39 height 8
click at [133, 171] on input "Temporary Power" at bounding box center [131, 169] width 4 height 4
checkbox input "true"
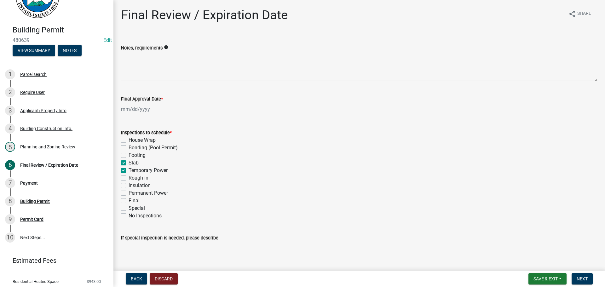
checkbox input "false"
checkbox input "true"
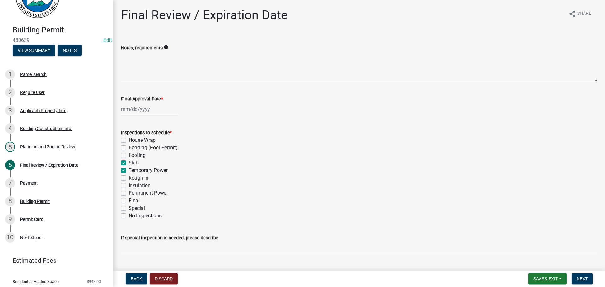
checkbox input "false"
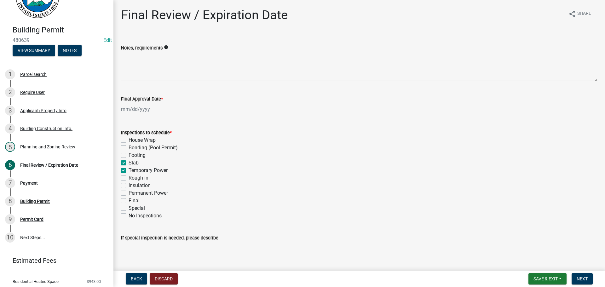
checkbox input "false"
click at [136, 178] on label "Rough-in" at bounding box center [139, 178] width 20 height 8
click at [133, 178] on input "Rough-in" at bounding box center [131, 176] width 4 height 4
checkbox input "true"
checkbox input "false"
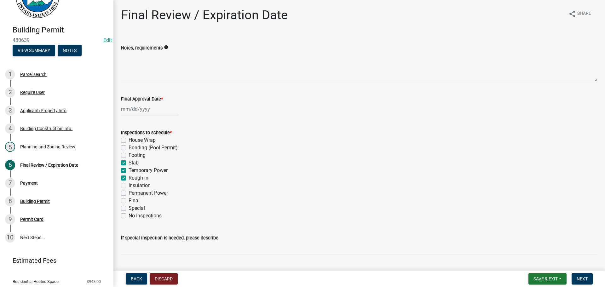
checkbox input "false"
checkbox input "true"
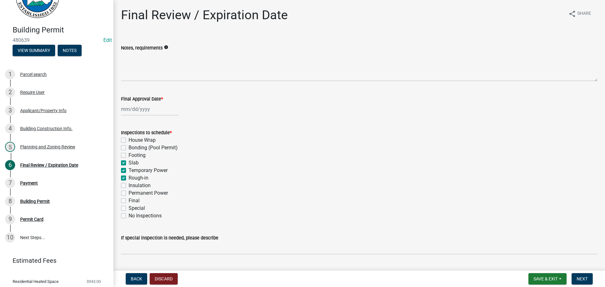
checkbox input "false"
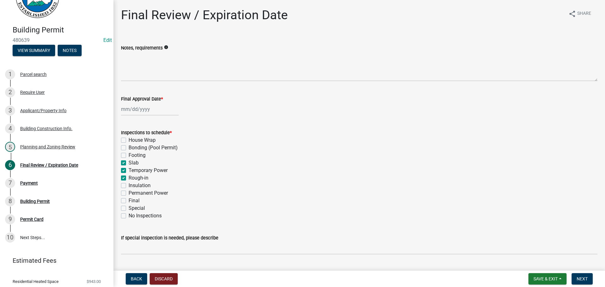
click at [138, 170] on label "Temporary Power" at bounding box center [148, 171] width 39 height 8
click at [133, 170] on input "Temporary Power" at bounding box center [131, 169] width 4 height 4
checkbox input "false"
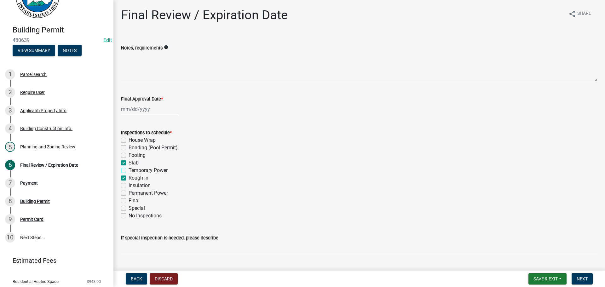
checkbox input "false"
checkbox input "true"
checkbox input "false"
checkbox input "true"
checkbox input "false"
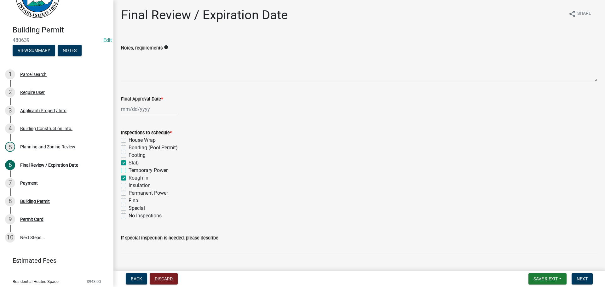
checkbox input "false"
click at [138, 184] on label "Insulation" at bounding box center [140, 186] width 22 height 8
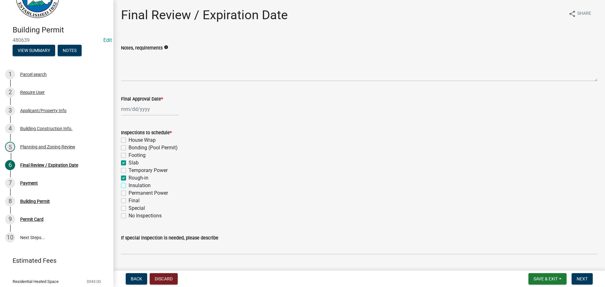
click at [133, 184] on input "Insulation" at bounding box center [131, 184] width 4 height 4
checkbox input "true"
checkbox input "false"
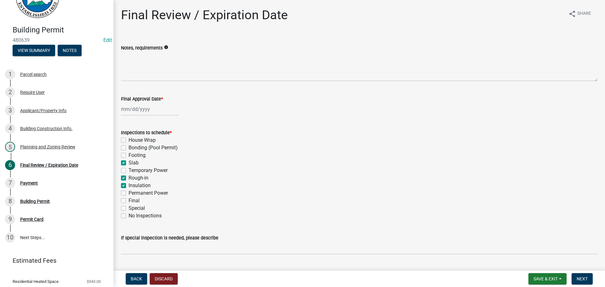
checkbox input "true"
checkbox input "false"
checkbox input "true"
checkbox input "false"
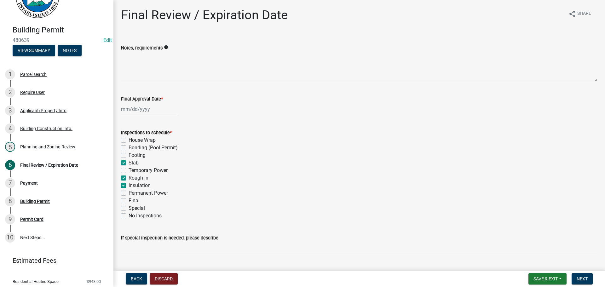
checkbox input "false"
click at [138, 184] on label "Insulation" at bounding box center [140, 186] width 22 height 8
click at [133, 184] on input "Insulation" at bounding box center [131, 184] width 4 height 4
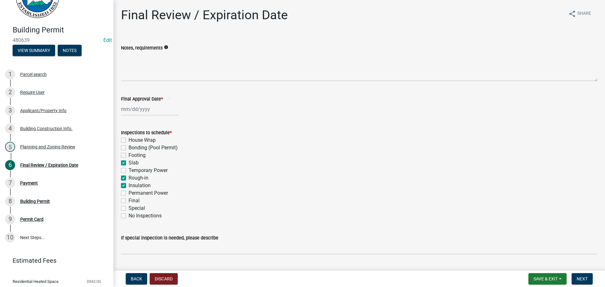
checkbox input "false"
checkbox input "true"
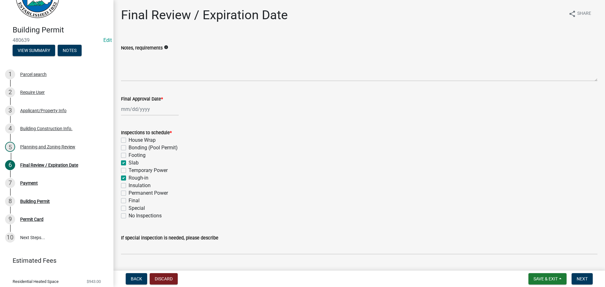
checkbox input "false"
checkbox input "true"
checkbox input "false"
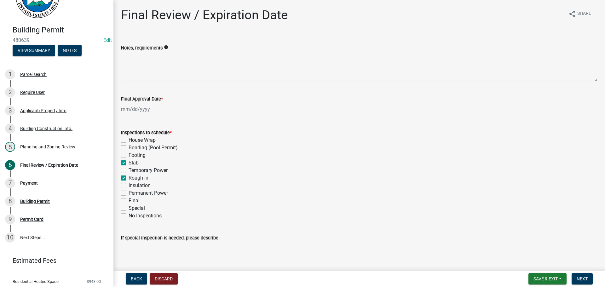
checkbox input "false"
click at [139, 194] on label "Permanent Power" at bounding box center [148, 194] width 39 height 8
click at [133, 194] on input "Permanent Power" at bounding box center [131, 192] width 4 height 4
checkbox input "true"
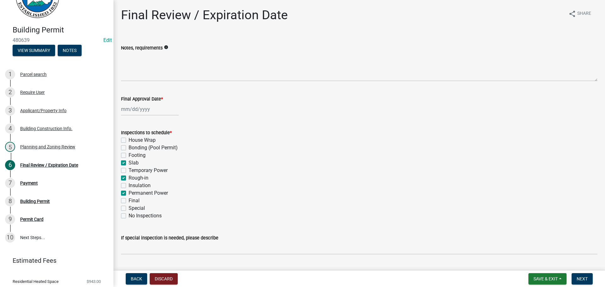
checkbox input "false"
click at [134, 200] on label "Final" at bounding box center [134, 201] width 11 height 8
click at [133, 200] on input "Final" at bounding box center [131, 199] width 4 height 4
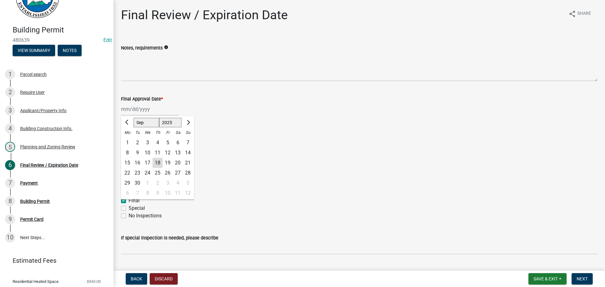
drag, startPoint x: 146, startPoint y: 112, endPoint x: 148, endPoint y: 118, distance: 6.8
click at [146, 112] on div "[PERSON_NAME] Feb Mar Apr [PERSON_NAME][DATE] Oct Nov [DATE] 1526 1527 1528 152…" at bounding box center [150, 109] width 58 height 13
click at [159, 164] on div "18" at bounding box center [158, 163] width 10 height 10
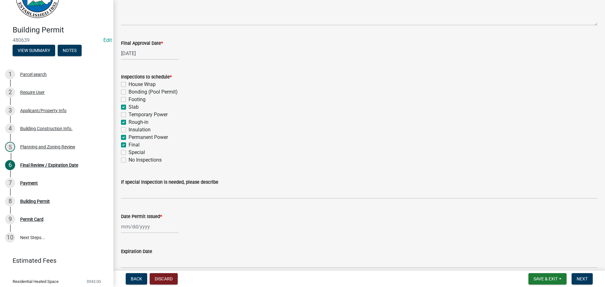
scroll to position [129, 0]
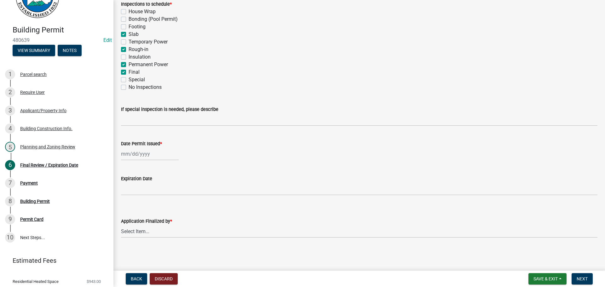
click at [136, 150] on div at bounding box center [150, 154] width 58 height 13
click at [158, 207] on div "18" at bounding box center [158, 208] width 10 height 10
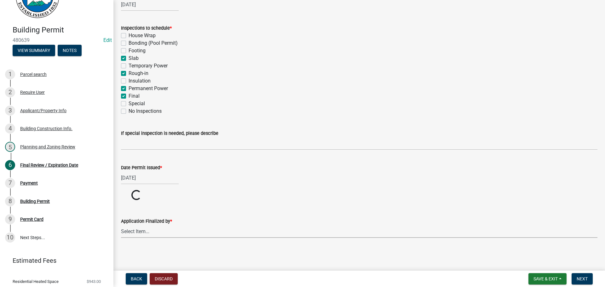
click at [157, 233] on div "Application Finalized by * Select Item... [PERSON_NAME] [PERSON_NAME] [PERSON_N…" at bounding box center [359, 219] width 477 height 37
click at [121, 249] on select "Select Item... [PERSON_NAME] [PERSON_NAME] [PERSON_NAME] [PERSON_NAME] [PERSON_…" at bounding box center [359, 255] width 477 height 13
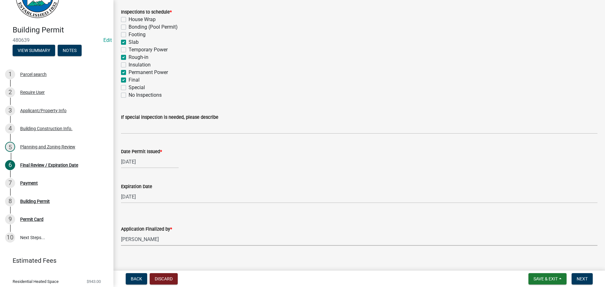
scroll to position [129, 0]
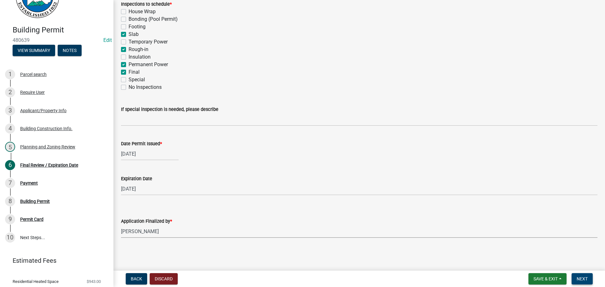
click at [590, 279] on button "Next" at bounding box center [582, 278] width 21 height 11
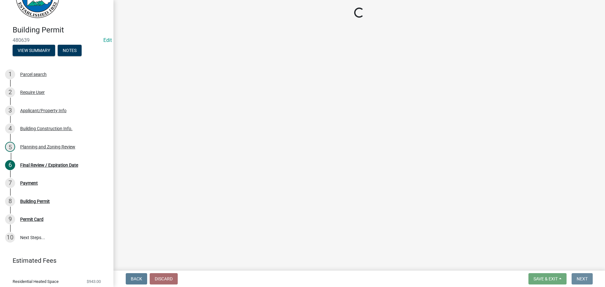
scroll to position [0, 0]
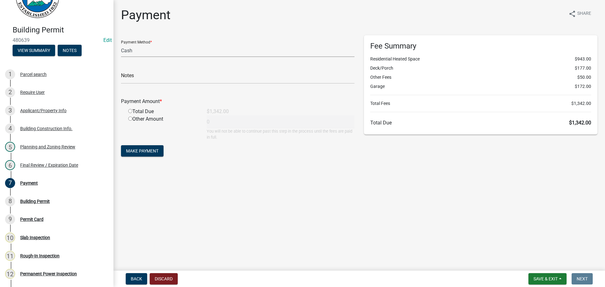
click at [135, 55] on select "Credit Card POS Check Cash" at bounding box center [238, 50] width 234 height 13
click at [121, 44] on select "Credit Card POS Check Cash" at bounding box center [238, 50] width 234 height 13
click at [137, 73] on input "text" at bounding box center [238, 77] width 234 height 13
click at [128, 109] on input "radio" at bounding box center [130, 111] width 4 height 4
click at [131, 153] on span "Make Payment" at bounding box center [142, 151] width 32 height 5
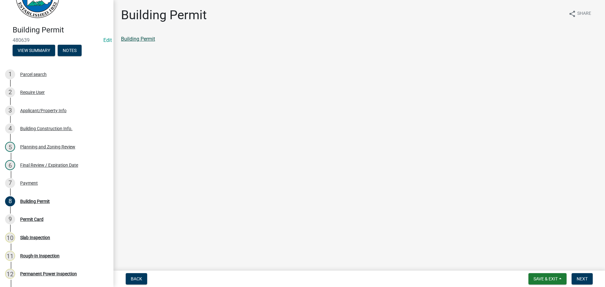
click at [149, 39] on link "Building Permit" at bounding box center [138, 39] width 34 height 6
click at [133, 35] on div "Building Permit" at bounding box center [359, 39] width 477 height 8
click at [137, 41] on link "Building Permit" at bounding box center [138, 39] width 34 height 6
click at [583, 278] on span "Next" at bounding box center [582, 279] width 11 height 5
click at [130, 40] on link "Permit Card" at bounding box center [134, 39] width 26 height 6
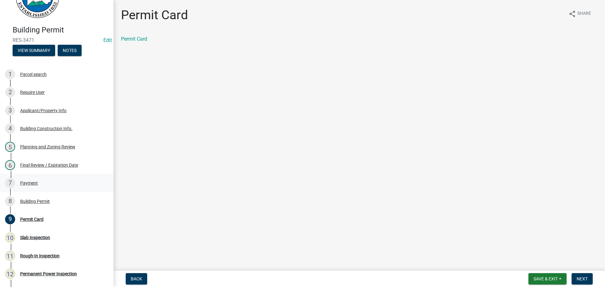
click at [41, 183] on div "7 Payment" at bounding box center [54, 183] width 98 height 10
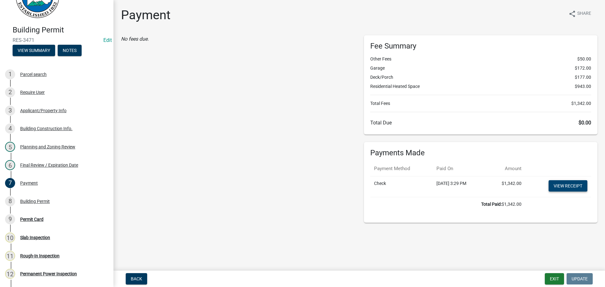
click at [569, 187] on link "View receipt" at bounding box center [568, 185] width 39 height 11
drag, startPoint x: 47, startPoint y: 217, endPoint x: 52, endPoint y: 219, distance: 6.2
click at [47, 217] on div "9 Permit Card" at bounding box center [54, 219] width 98 height 10
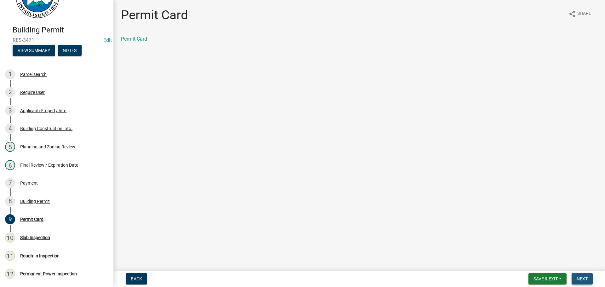
click at [582, 279] on span "Next" at bounding box center [582, 279] width 11 height 5
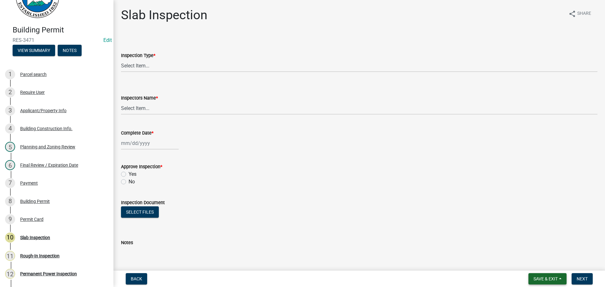
click at [531, 280] on button "Save & Exit" at bounding box center [548, 278] width 38 height 11
click at [446, 242] on div "Notes" at bounding box center [359, 243] width 477 height 8
click at [44, 147] on div "Planning and Zoning Review" at bounding box center [47, 147] width 55 height 4
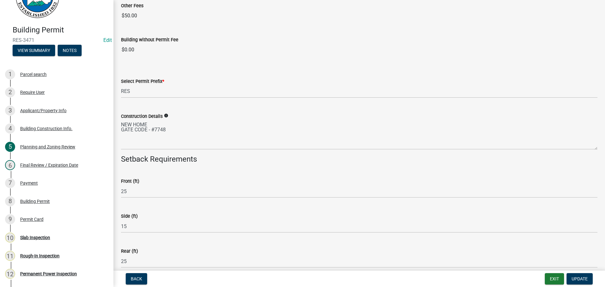
scroll to position [1087, 0]
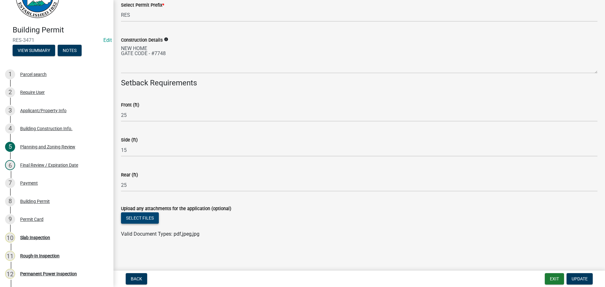
click at [134, 217] on button "Select files" at bounding box center [140, 218] width 38 height 11
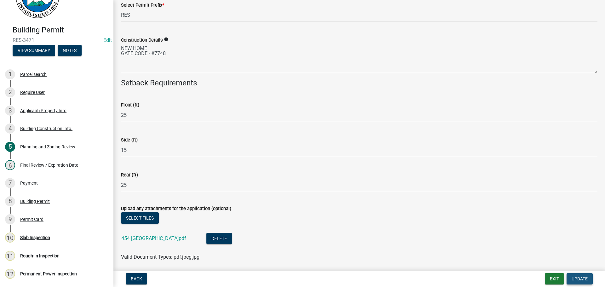
click at [578, 278] on span "Update" at bounding box center [580, 279] width 16 height 5
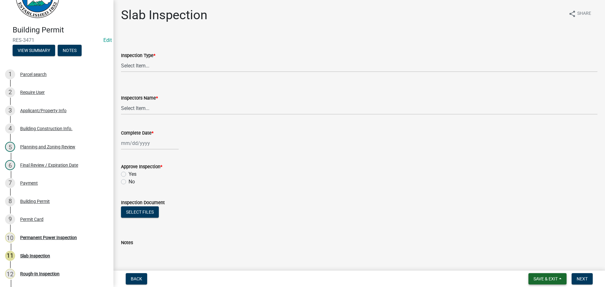
click at [548, 277] on span "Save & Exit" at bounding box center [546, 279] width 24 height 5
click at [547, 262] on button "Save & Exit" at bounding box center [541, 262] width 50 height 15
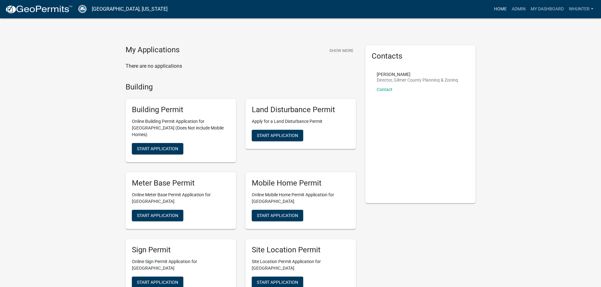
drag, startPoint x: 491, startPoint y: 16, endPoint x: 499, endPoint y: 11, distance: 9.3
click at [491, 16] on nav "[GEOGRAPHIC_DATA], [US_STATE] more_horiz Home Admin My Dashboard whunter Admin …" at bounding box center [300, 9] width 601 height 18
click at [501, 10] on link "Home" at bounding box center [500, 9] width 18 height 12
click at [515, 15] on nav "[GEOGRAPHIC_DATA], [US_STATE] more_horiz Home Admin My Dashboard whunter Admin …" at bounding box center [300, 9] width 601 height 18
click at [520, 13] on link "Admin" at bounding box center [518, 9] width 19 height 12
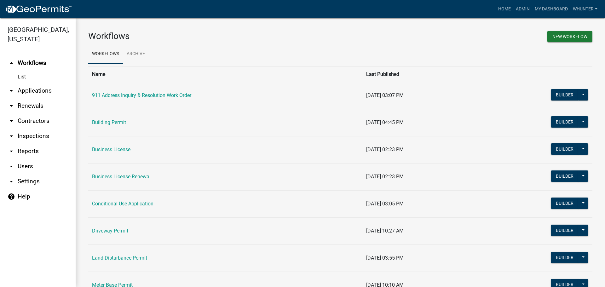
click at [32, 108] on link "arrow_drop_down Renewals" at bounding box center [38, 105] width 76 height 15
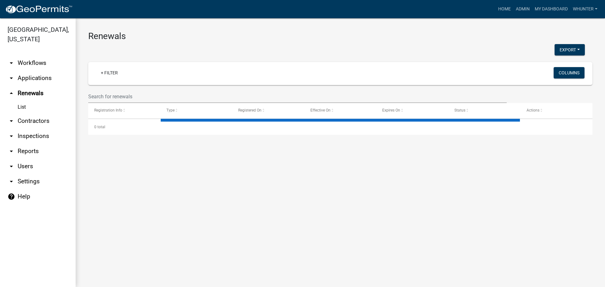
click at [26, 77] on link "arrow_drop_down Applications" at bounding box center [38, 78] width 76 height 15
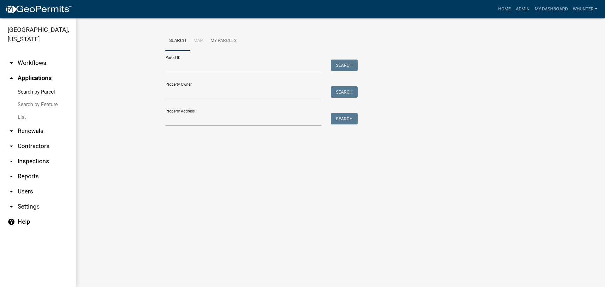
click at [34, 119] on link "List" at bounding box center [38, 117] width 76 height 13
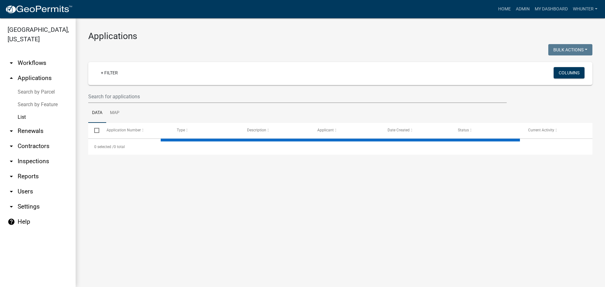
click at [138, 89] on wm-filter-builder "+ Filter Columns" at bounding box center [340, 82] width 504 height 41
click at [139, 95] on input "text" at bounding box center [297, 96] width 419 height 13
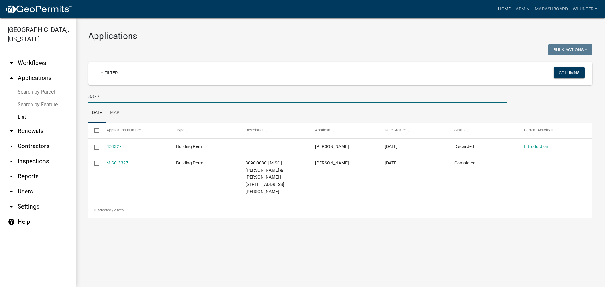
click at [508, 12] on link "Home" at bounding box center [505, 9] width 18 height 12
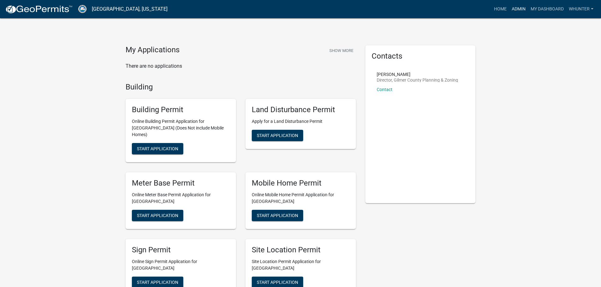
click at [518, 7] on link "Admin" at bounding box center [518, 9] width 19 height 12
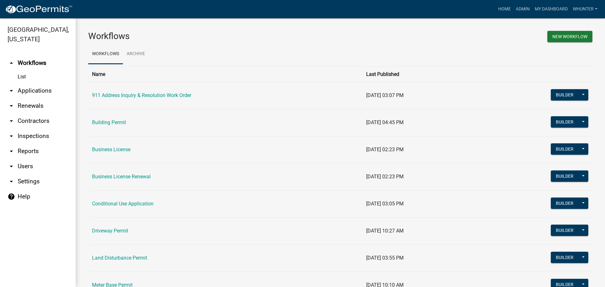
drag, startPoint x: 52, startPoint y: 89, endPoint x: 51, endPoint y: 94, distance: 4.8
click at [51, 89] on link "arrow_drop_down Applications" at bounding box center [38, 90] width 76 height 15
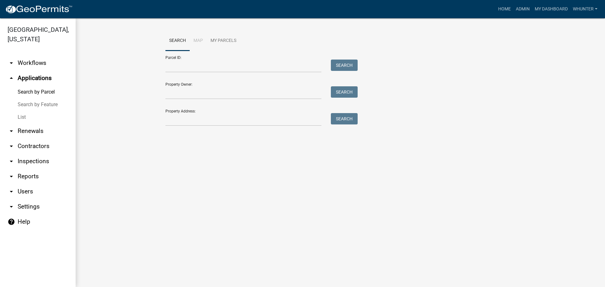
click at [41, 118] on link "List" at bounding box center [38, 117] width 76 height 13
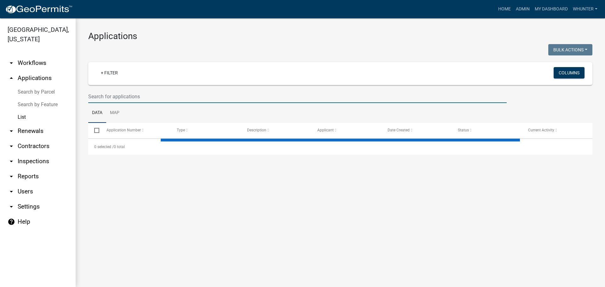
click at [178, 91] on input "text" at bounding box center [297, 96] width 419 height 13
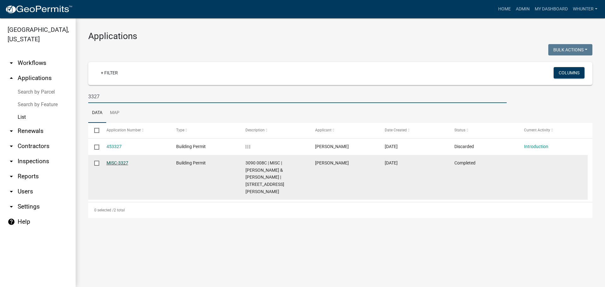
click at [117, 163] on link "MISC-3327" at bounding box center [118, 162] width 22 height 5
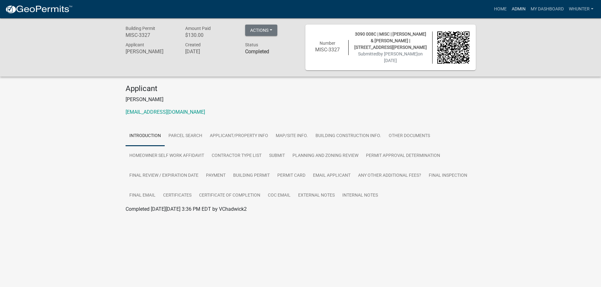
click at [518, 10] on link "Admin" at bounding box center [518, 9] width 19 height 12
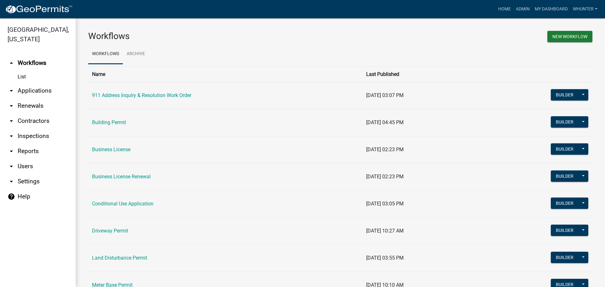
click at [43, 89] on link "arrow_drop_down Applications" at bounding box center [38, 90] width 76 height 15
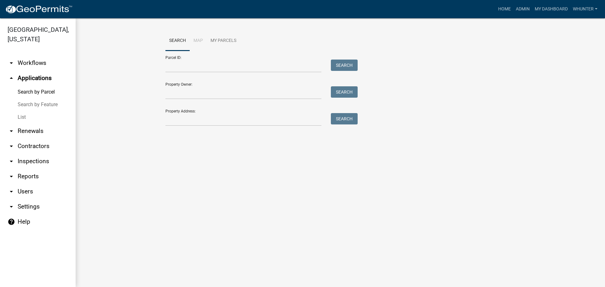
click at [27, 117] on link "List" at bounding box center [38, 117] width 76 height 13
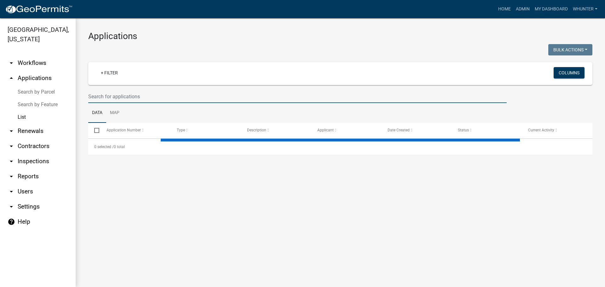
click at [142, 94] on input "text" at bounding box center [297, 96] width 419 height 13
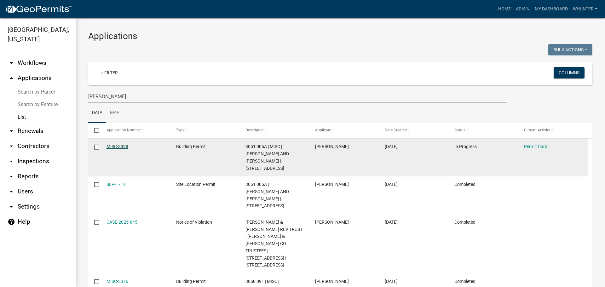
click at [123, 146] on link "MISC-3398" at bounding box center [118, 146] width 22 height 5
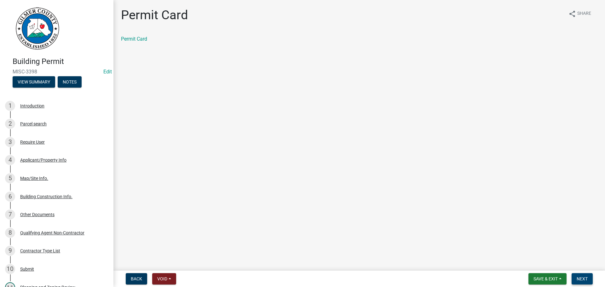
click at [586, 277] on span "Next" at bounding box center [582, 279] width 11 height 5
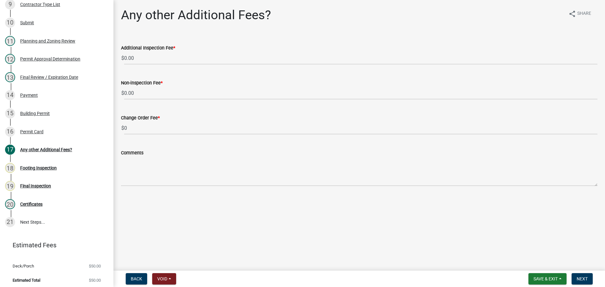
scroll to position [262, 0]
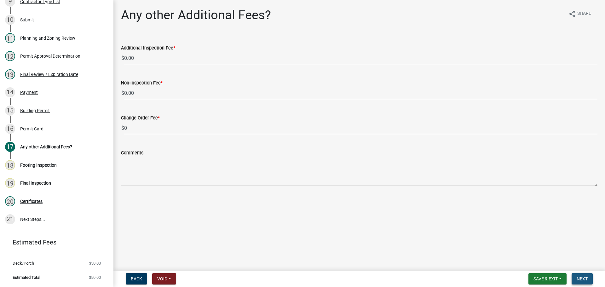
click at [591, 279] on button "Next" at bounding box center [582, 278] width 21 height 11
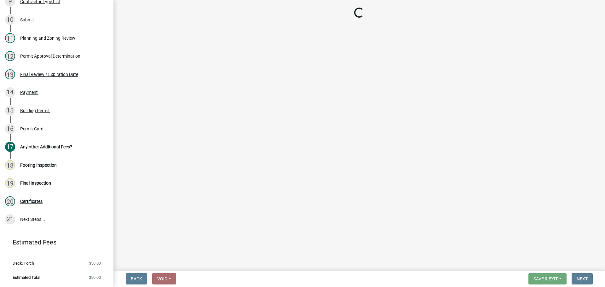
scroll to position [244, 0]
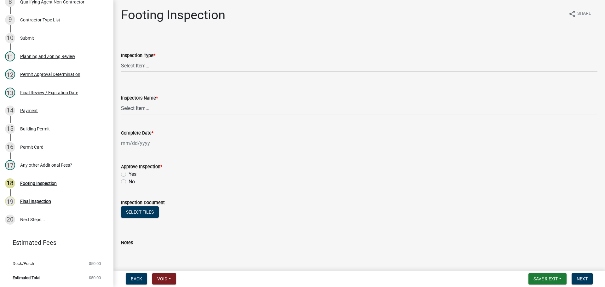
drag, startPoint x: 157, startPoint y: 61, endPoint x: 155, endPoint y: 72, distance: 10.4
click at [157, 61] on select "Select Item... Footing" at bounding box center [359, 65] width 477 height 13
click at [121, 59] on select "Select Item... Footing" at bounding box center [359, 65] width 477 height 13
click at [157, 108] on select "Select Item... [PERSON_NAME] ([PERSON_NAME]) [PERSON_NAME] ([PERSON_NAME]) Engi…" at bounding box center [359, 108] width 477 height 13
click at [121, 102] on select "Select Item... [PERSON_NAME] ([PERSON_NAME]) [PERSON_NAME] ([PERSON_NAME]) Engi…" at bounding box center [359, 108] width 477 height 13
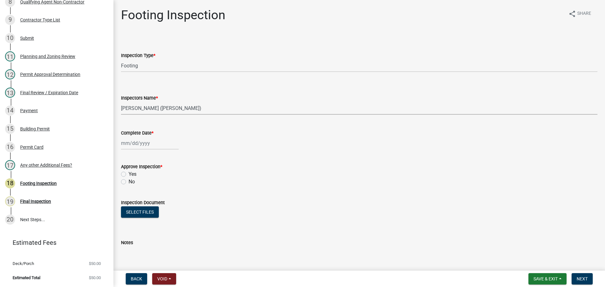
click at [147, 137] on div "Complete Date *" at bounding box center [359, 133] width 477 height 8
click at [148, 143] on div at bounding box center [150, 143] width 58 height 13
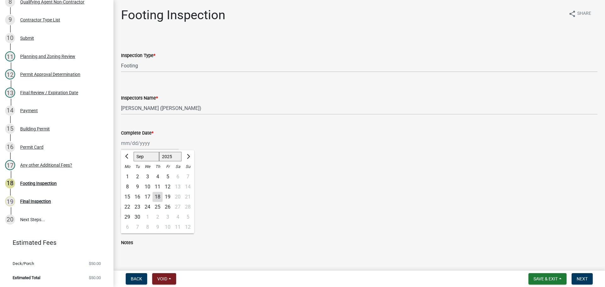
drag, startPoint x: 146, startPoint y: 153, endPoint x: 146, endPoint y: 157, distance: 3.8
click at [146, 154] on select "Jan Feb Mar Apr May Jun [DATE] Aug Sep Oct Nov Dec" at bounding box center [147, 156] width 26 height 9
click at [134, 152] on select "Jan Feb Mar Apr May Jun [DATE] Aug Sep Oct Nov Dec" at bounding box center [147, 156] width 26 height 9
click at [168, 210] on div "22" at bounding box center [168, 207] width 10 height 10
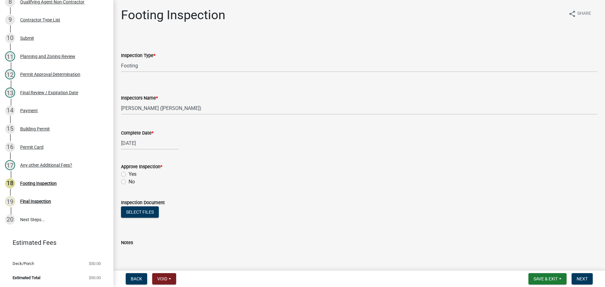
click at [131, 175] on label "Yes" at bounding box center [133, 175] width 8 height 8
click at [131, 175] on input "Yes" at bounding box center [131, 173] width 4 height 4
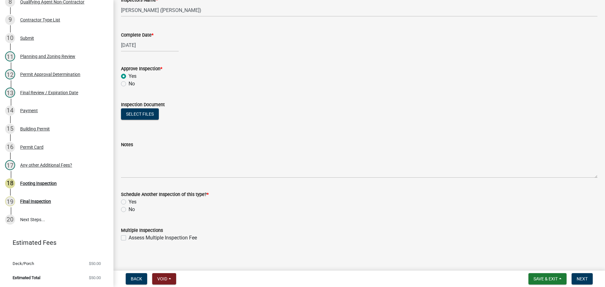
scroll to position [102, 0]
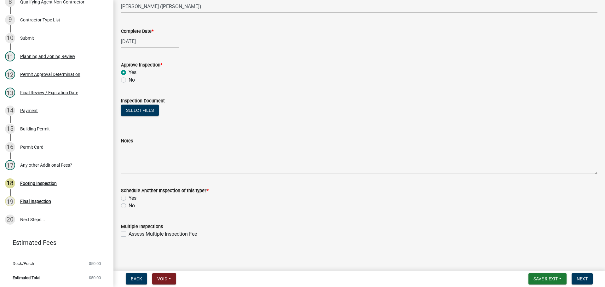
click at [132, 203] on label "No" at bounding box center [132, 206] width 6 height 8
click at [132, 203] on input "No" at bounding box center [131, 204] width 4 height 4
click at [580, 278] on span "Next" at bounding box center [582, 279] width 11 height 5
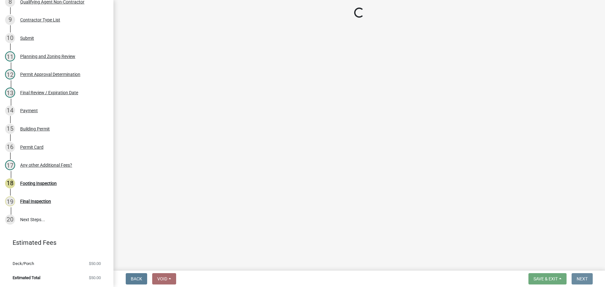
scroll to position [0, 0]
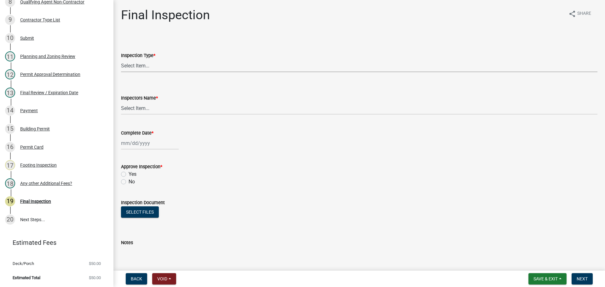
click at [144, 67] on select "Select Item... Final" at bounding box center [359, 65] width 477 height 13
click at [121, 59] on select "Select Item... Final" at bounding box center [359, 65] width 477 height 13
click at [145, 108] on select "Select Item... [PERSON_NAME] ([PERSON_NAME]) [PERSON_NAME] ([PERSON_NAME]) Engi…" at bounding box center [359, 108] width 477 height 13
click at [121, 102] on select "Select Item... [PERSON_NAME] ([PERSON_NAME]) [PERSON_NAME] ([PERSON_NAME]) Engi…" at bounding box center [359, 108] width 477 height 13
click at [148, 134] on label "Complete Date *" at bounding box center [137, 133] width 32 height 4
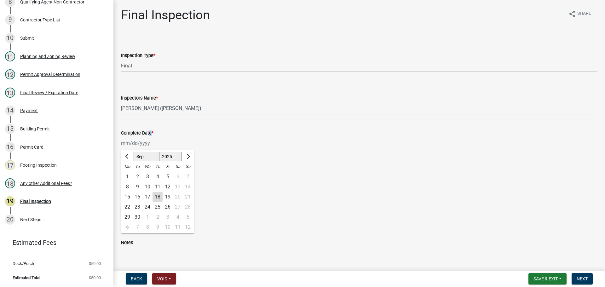
click at [146, 141] on div "[PERSON_NAME] Feb Mar Apr [PERSON_NAME][DATE] Oct Nov [DATE] 1526 1527 1528 152…" at bounding box center [150, 143] width 58 height 13
click at [156, 196] on div "18" at bounding box center [158, 197] width 10 height 10
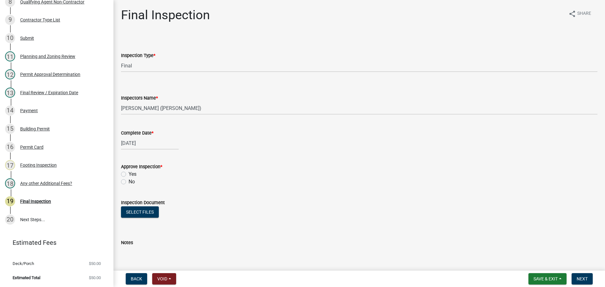
click at [132, 175] on label "Yes" at bounding box center [133, 175] width 8 height 8
click at [132, 175] on input "Yes" at bounding box center [131, 173] width 4 height 4
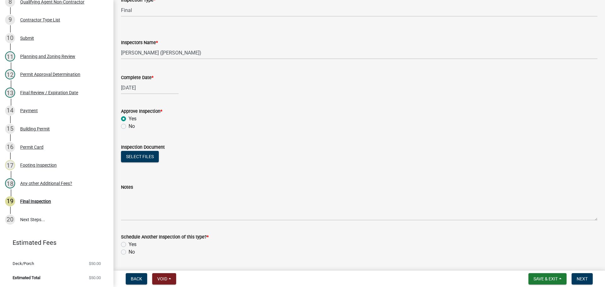
scroll to position [102, 0]
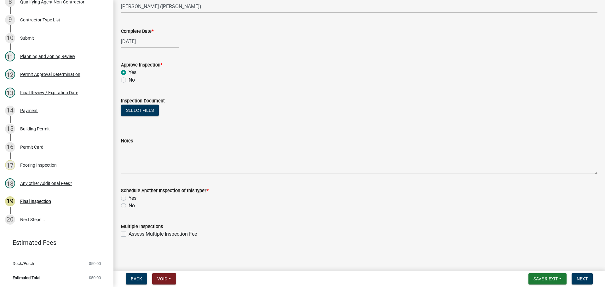
click at [127, 205] on div "No" at bounding box center [359, 206] width 477 height 8
click at [132, 206] on label "No" at bounding box center [132, 206] width 6 height 8
click at [132, 206] on input "No" at bounding box center [131, 204] width 4 height 4
click at [588, 276] on button "Next" at bounding box center [582, 278] width 21 height 11
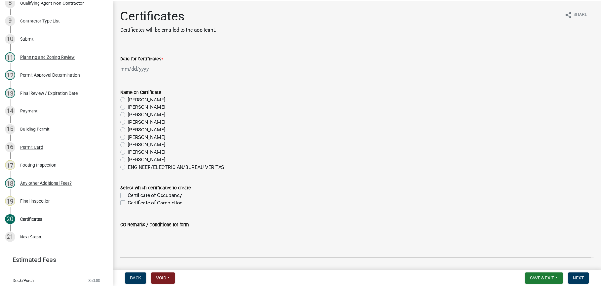
scroll to position [262, 0]
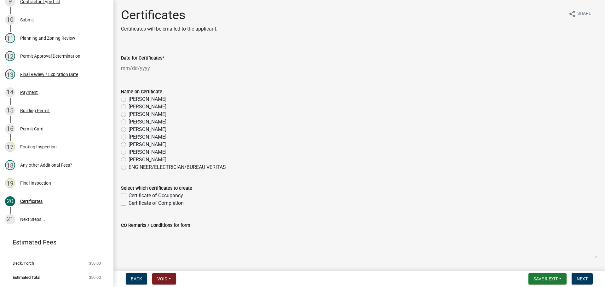
click at [148, 150] on label "[PERSON_NAME]" at bounding box center [148, 153] width 38 height 8
click at [133, 150] on input "[PERSON_NAME]" at bounding box center [131, 151] width 4 height 4
click at [148, 66] on div at bounding box center [150, 68] width 58 height 13
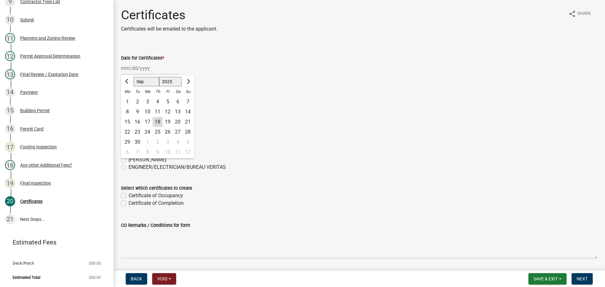
click at [160, 122] on div "18" at bounding box center [158, 122] width 10 height 10
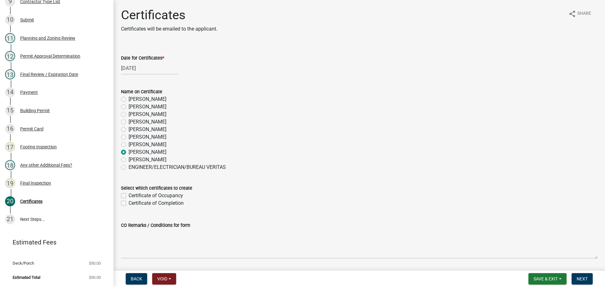
click at [155, 200] on label "Certificate of Completion" at bounding box center [156, 204] width 55 height 8
click at [133, 200] on input "Certificate of Completion" at bounding box center [131, 202] width 4 height 4
click at [591, 277] on button "Next" at bounding box center [582, 278] width 21 height 11
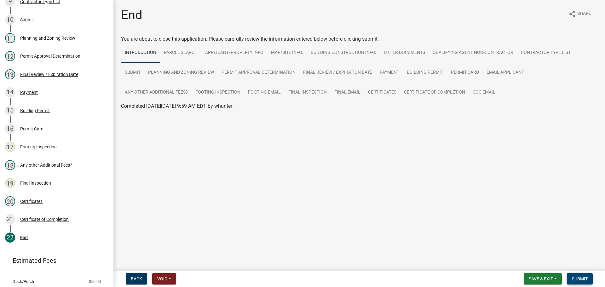
click at [579, 278] on span "Submit" at bounding box center [580, 279] width 16 height 5
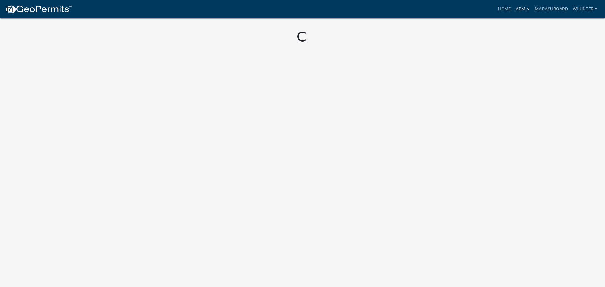
click at [525, 7] on link "Admin" at bounding box center [523, 9] width 19 height 12
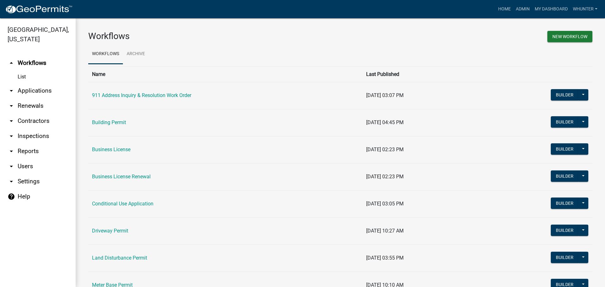
click at [40, 90] on link "arrow_drop_down Applications" at bounding box center [38, 90] width 76 height 15
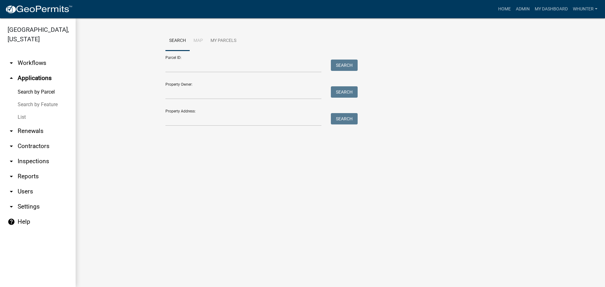
click at [39, 116] on link "List" at bounding box center [38, 117] width 76 height 13
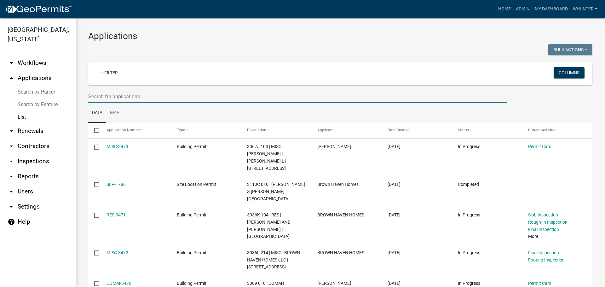
click at [180, 99] on input "text" at bounding box center [297, 96] width 419 height 13
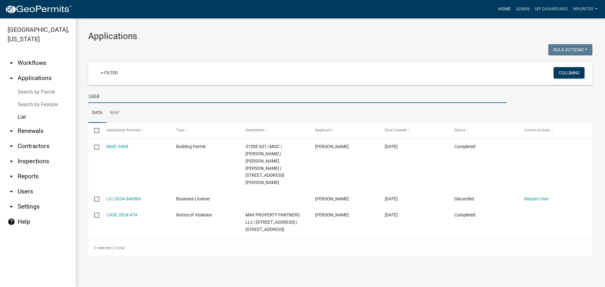
click at [506, 10] on link "Home" at bounding box center [505, 9] width 18 height 12
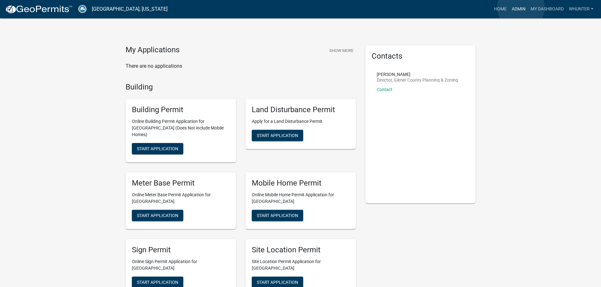
click at [521, 8] on link "Admin" at bounding box center [518, 9] width 19 height 12
